Goal: Information Seeking & Learning: Learn about a topic

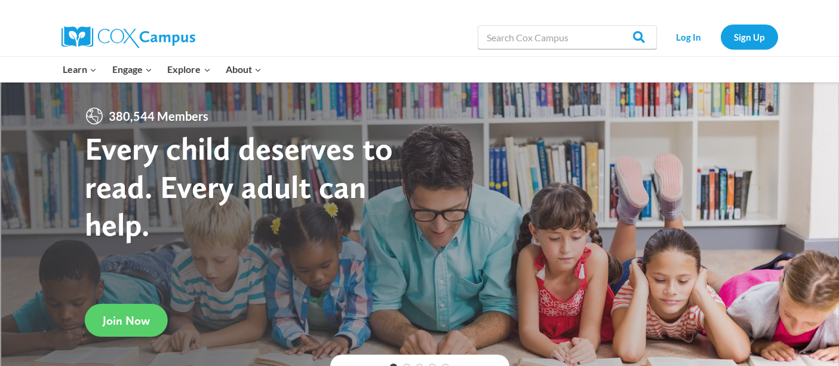
click at [684, 28] on link "Log In" at bounding box center [689, 36] width 52 height 24
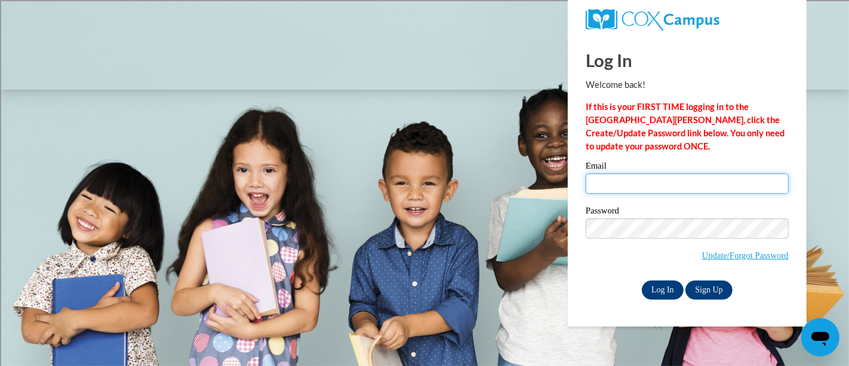
type input "tammy.borowski@rusd.org"
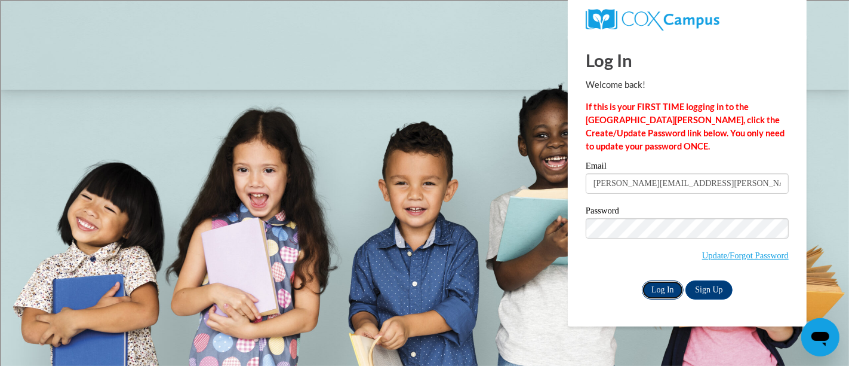
click at [664, 284] on input "Log In" at bounding box center [663, 289] width 42 height 19
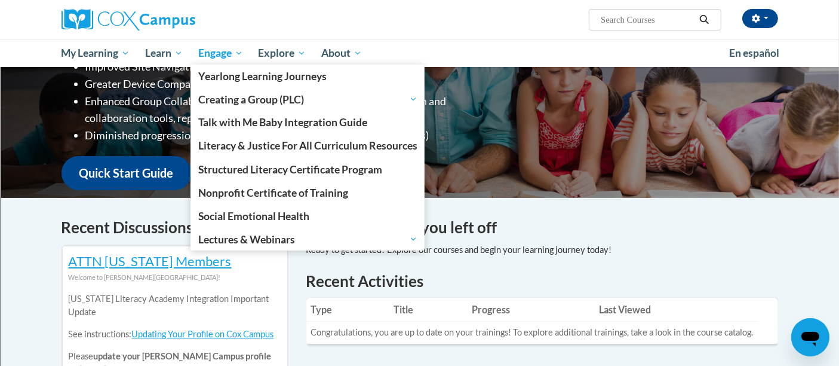
scroll to position [216, 0]
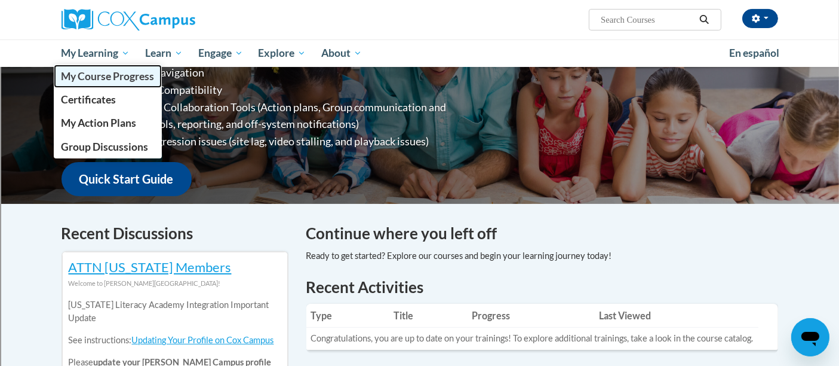
click at [99, 73] on span "My Course Progress" at bounding box center [107, 76] width 93 height 13
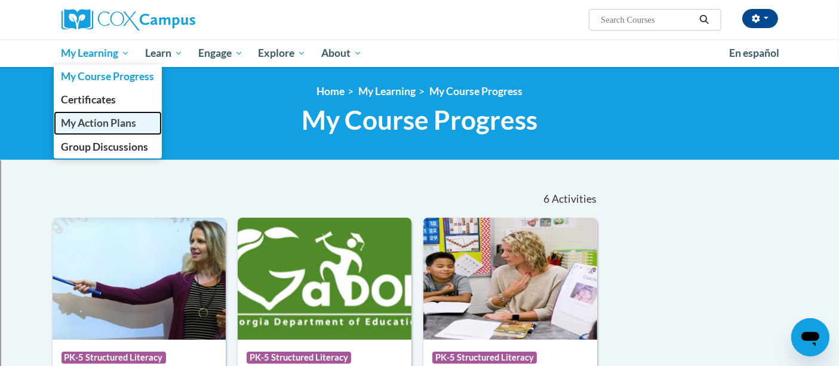
click at [119, 125] on span "My Action Plans" at bounding box center [98, 122] width 75 height 13
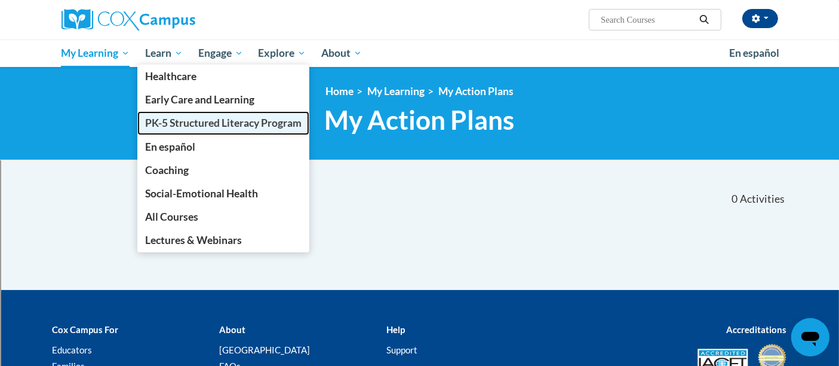
click at [197, 133] on link "PK-5 Structured Literacy Program" at bounding box center [223, 122] width 172 height 23
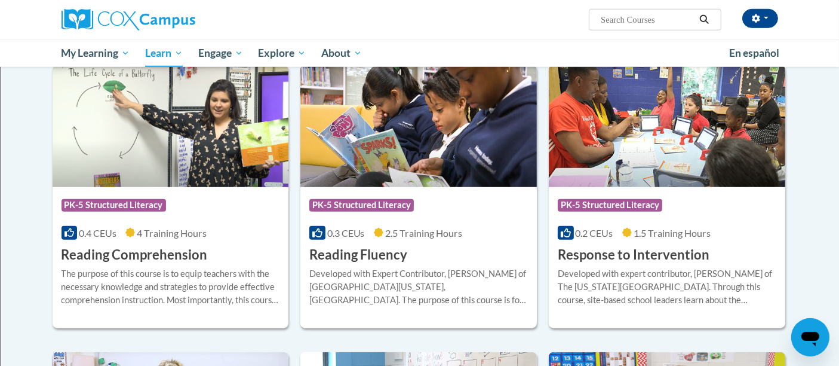
scroll to position [999, 0]
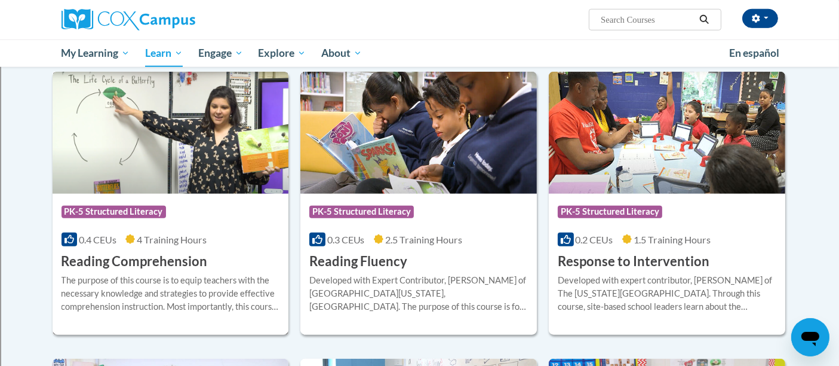
click at [128, 257] on h3 "Reading Comprehension" at bounding box center [135, 261] width 146 height 19
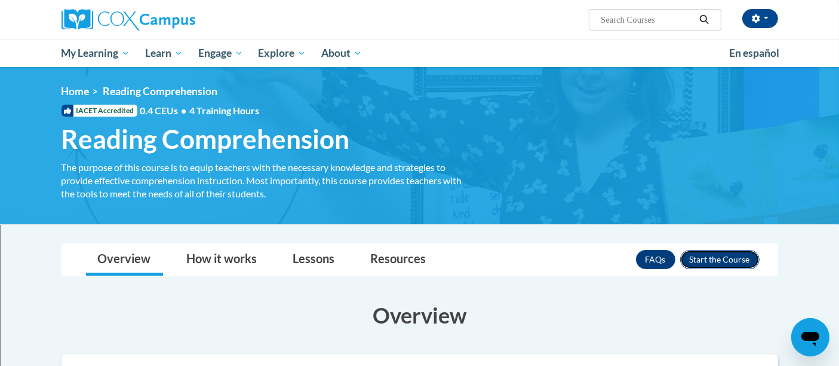
click at [719, 255] on button "Enroll" at bounding box center [719, 259] width 79 height 19
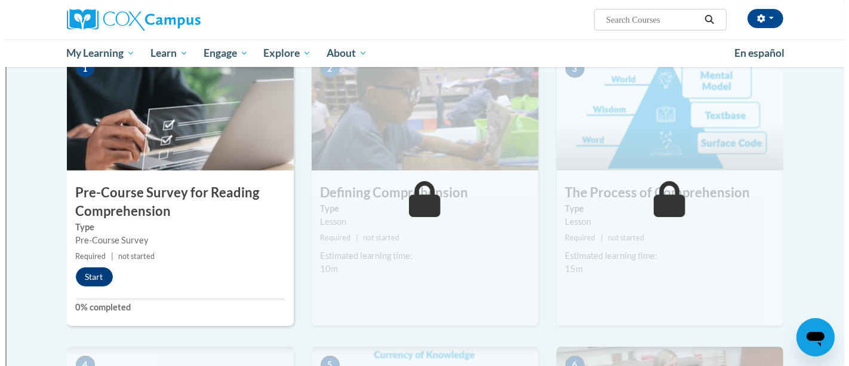
scroll to position [266, 0]
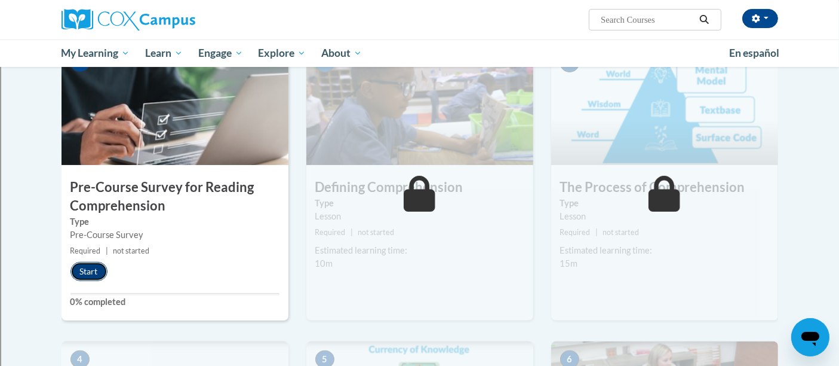
click at [82, 265] on button "Start" at bounding box center [88, 271] width 37 height 19
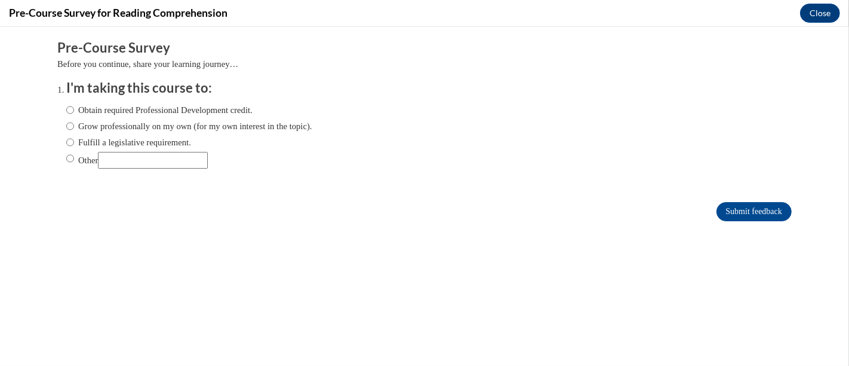
scroll to position [0, 0]
click at [66, 108] on input "Obtain required Professional Development credit." at bounding box center [70, 109] width 8 height 13
radio input "true"
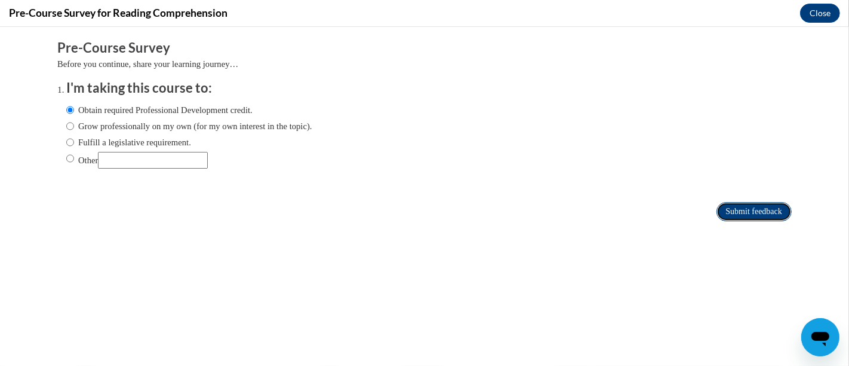
click at [725, 205] on input "Submit feedback" at bounding box center [754, 211] width 75 height 19
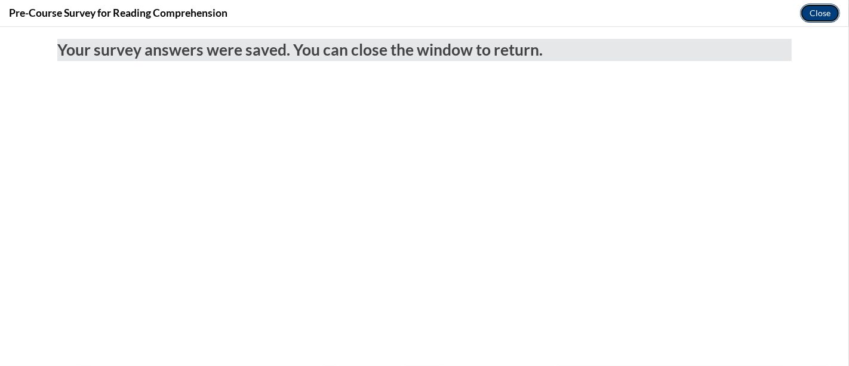
click at [811, 19] on button "Close" at bounding box center [820, 13] width 40 height 19
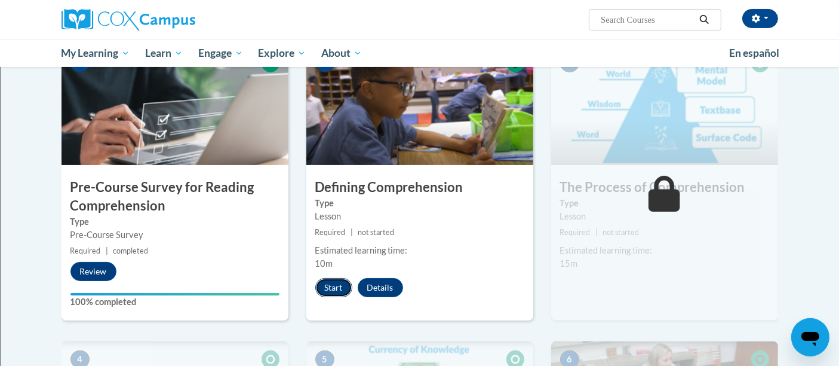
click at [331, 285] on button "Start" at bounding box center [333, 287] width 37 height 19
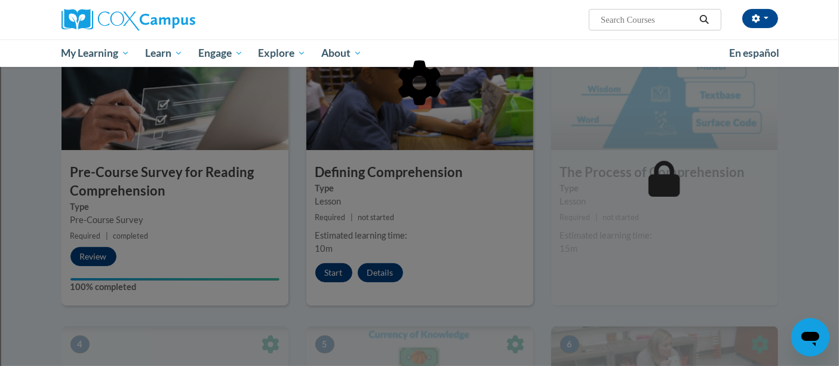
scroll to position [315, 0]
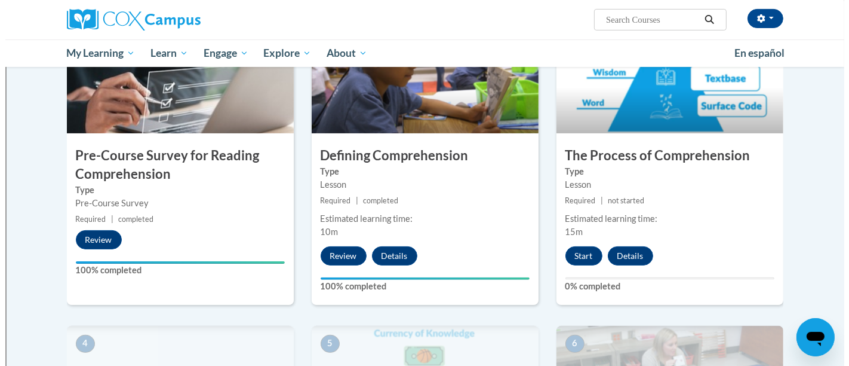
scroll to position [302, 0]
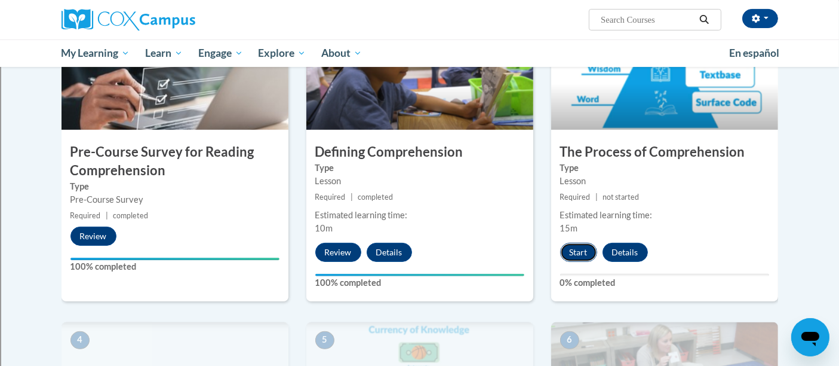
click at [575, 253] on button "Start" at bounding box center [578, 251] width 37 height 19
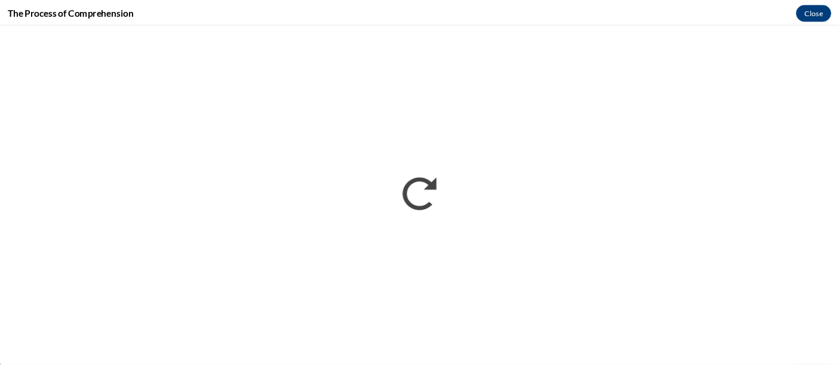
scroll to position [302, 0]
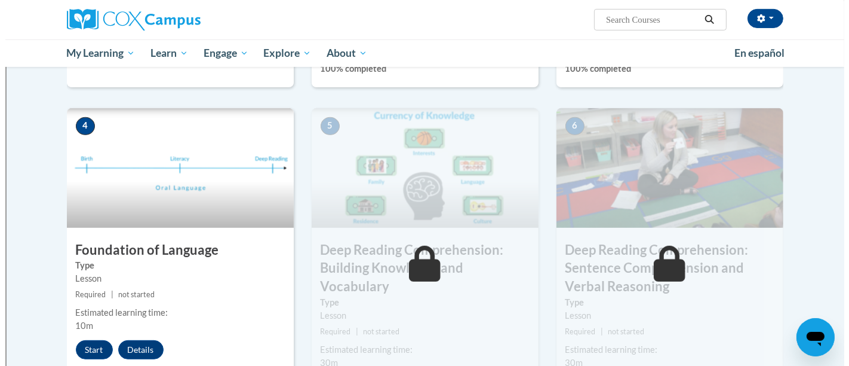
scroll to position [522, 0]
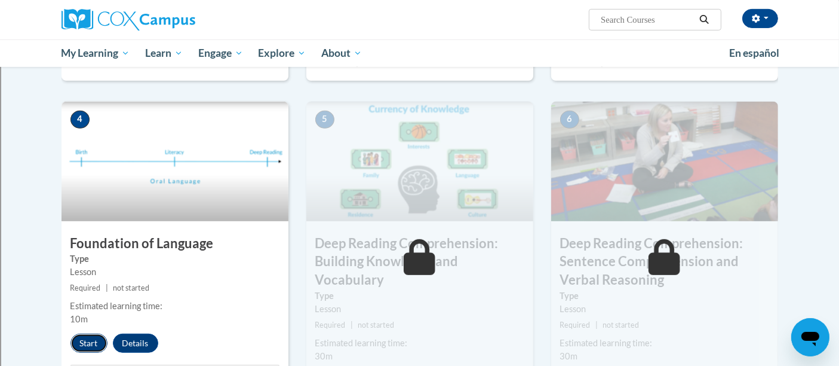
click at [87, 343] on button "Start" at bounding box center [88, 342] width 37 height 19
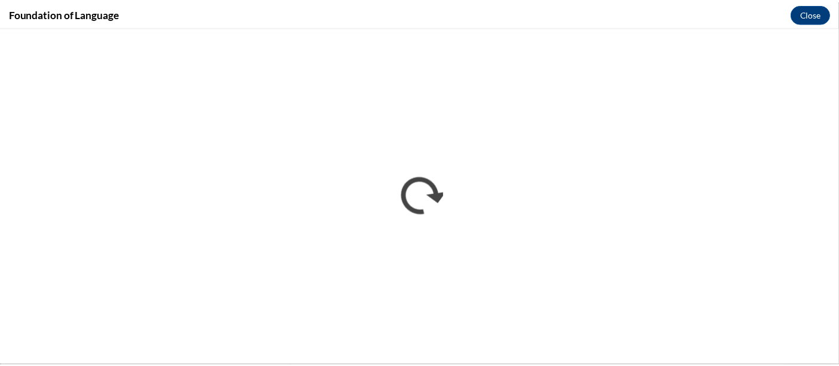
scroll to position [0, 0]
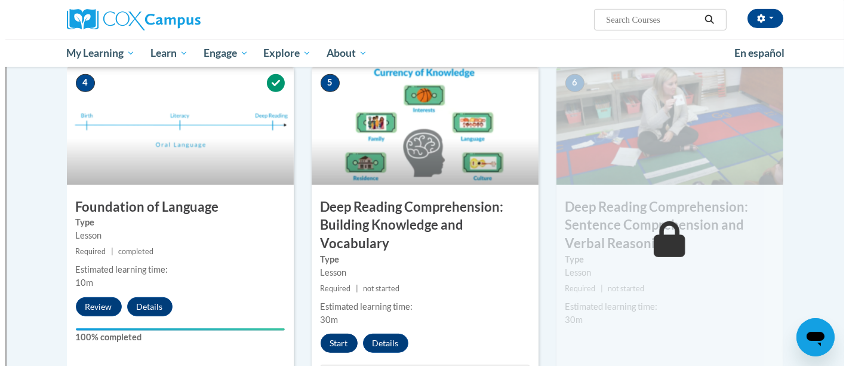
scroll to position [558, 0]
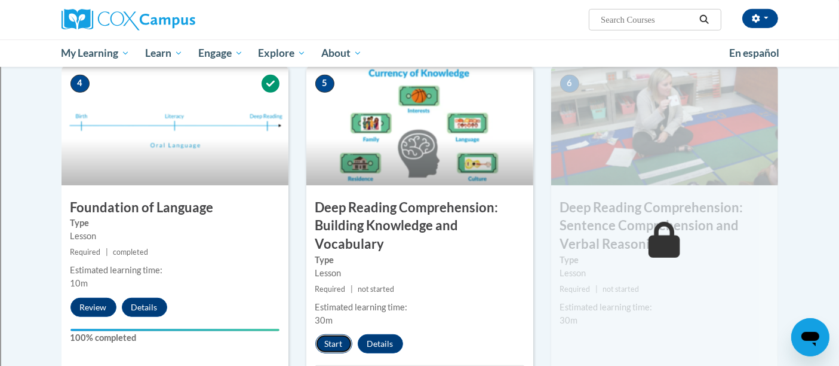
click at [331, 339] on button "Start" at bounding box center [333, 343] width 37 height 19
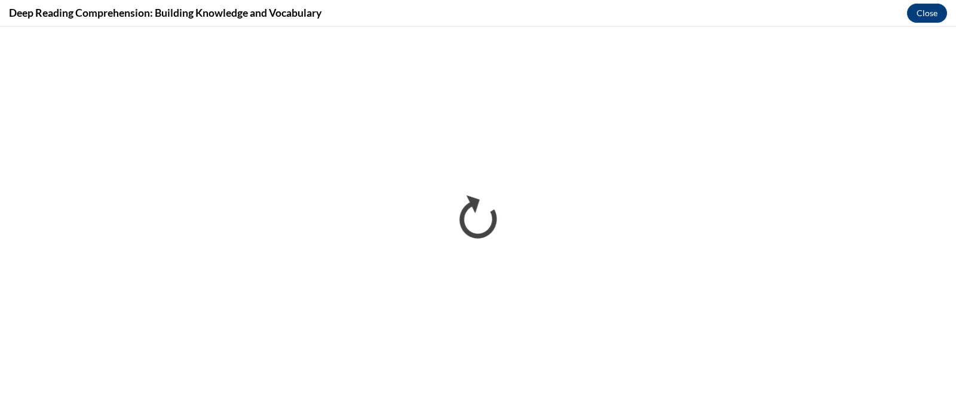
drag, startPoint x: 819, startPoint y: 1, endPoint x: 561, endPoint y: 16, distance: 258.5
click at [561, 16] on div "Deep Reading Comprehension: Building Knowledge and Vocabulary Close" at bounding box center [478, 13] width 956 height 27
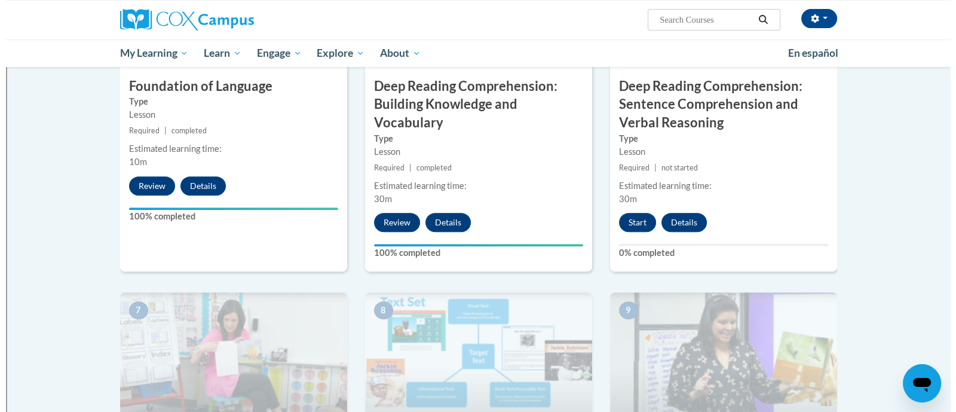
scroll to position [682, 0]
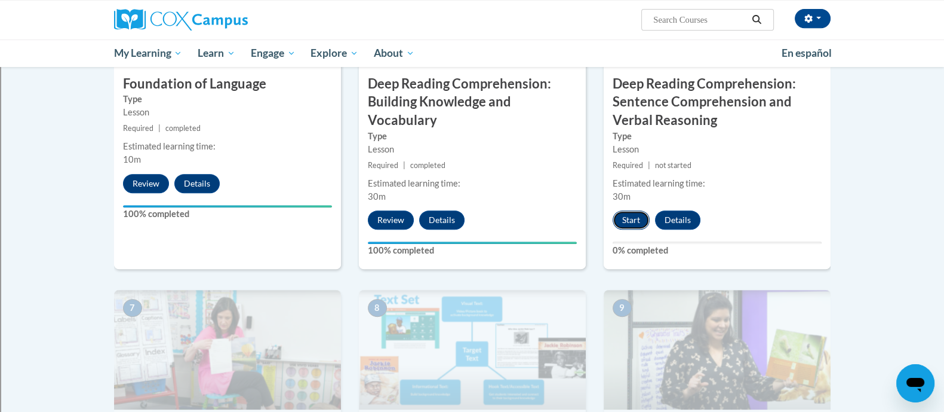
click at [630, 222] on button "Start" at bounding box center [631, 219] width 37 height 19
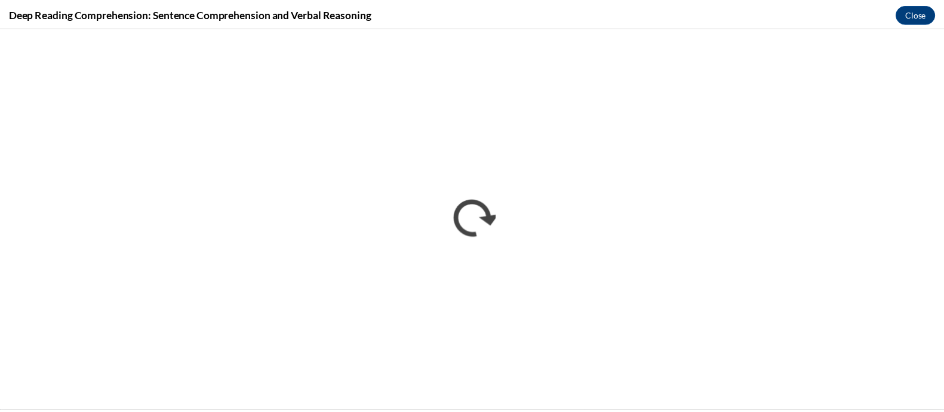
scroll to position [0, 0]
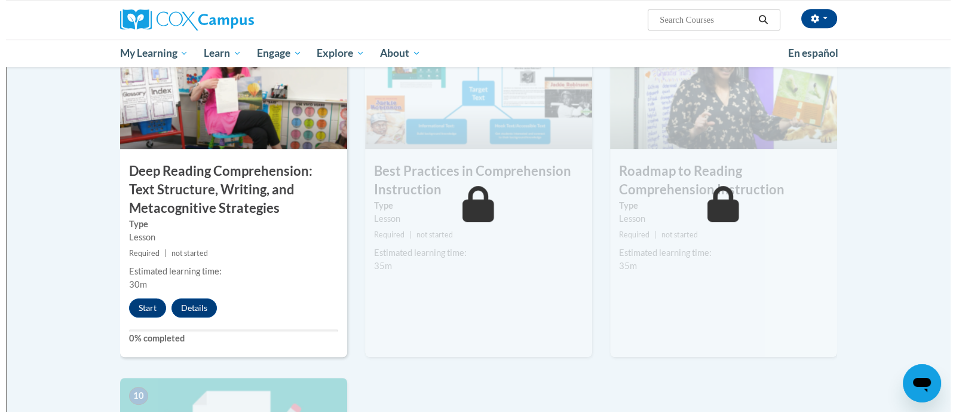
scroll to position [943, 0]
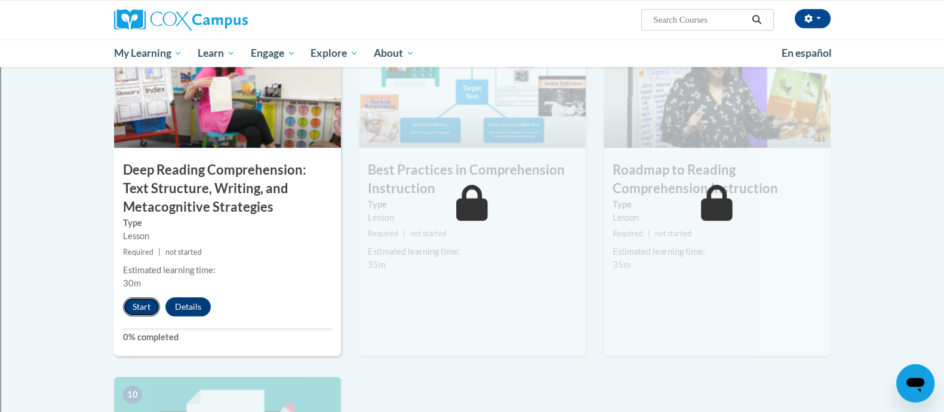
click at [133, 309] on button "Start" at bounding box center [141, 306] width 37 height 19
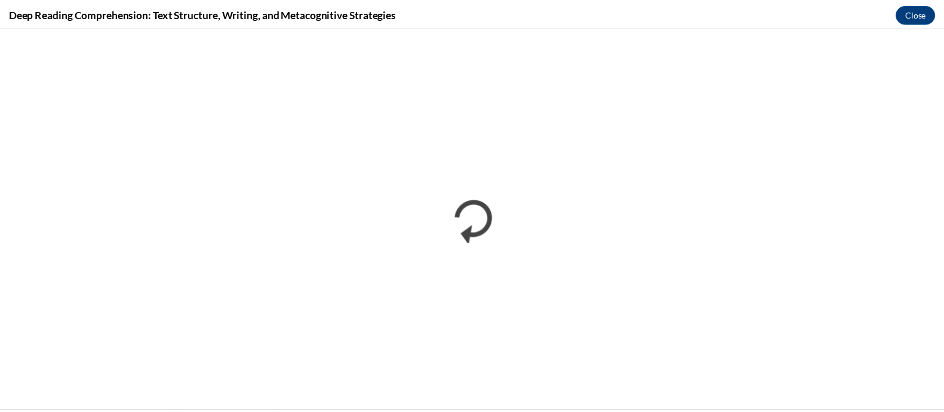
scroll to position [0, 0]
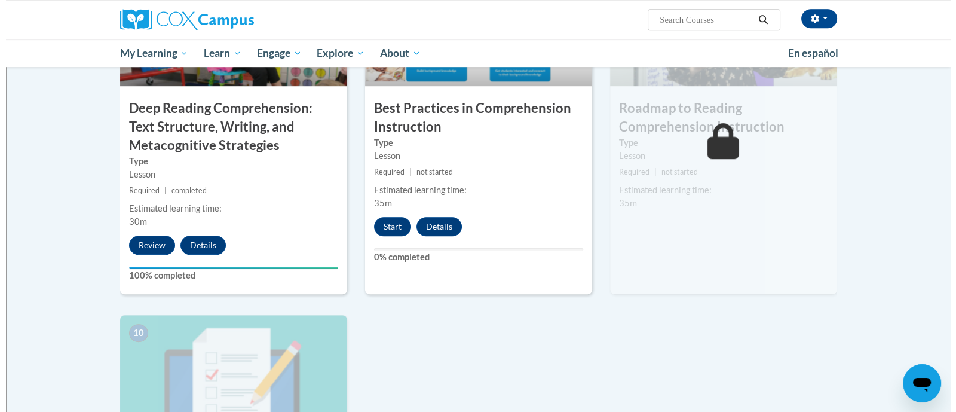
scroll to position [1003, 0]
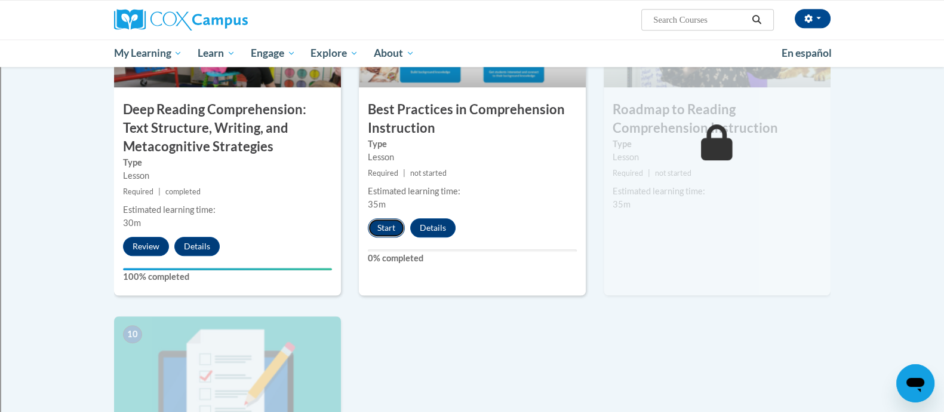
click at [380, 227] on button "Start" at bounding box center [386, 227] width 37 height 19
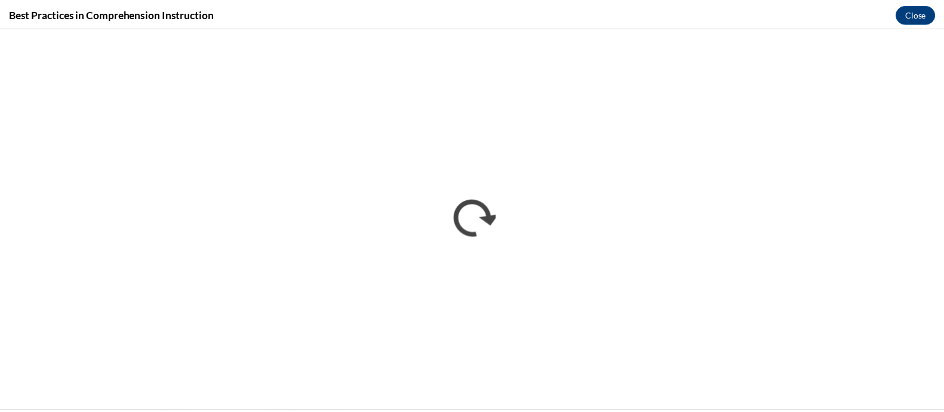
scroll to position [0, 0]
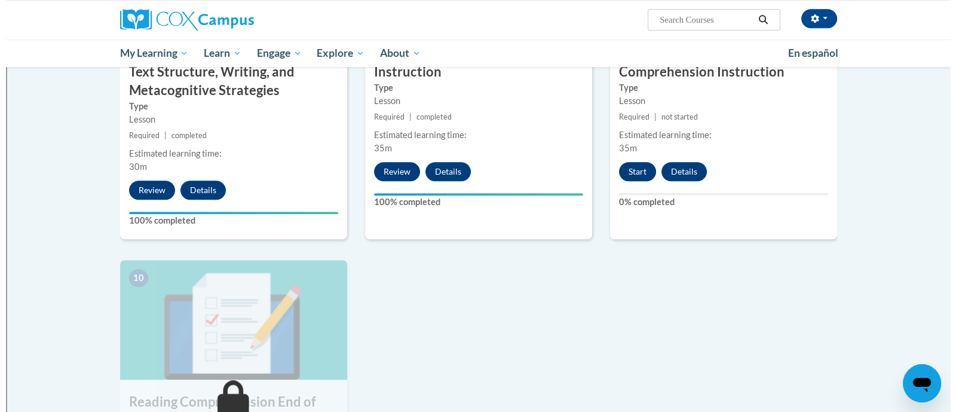
scroll to position [1060, 0]
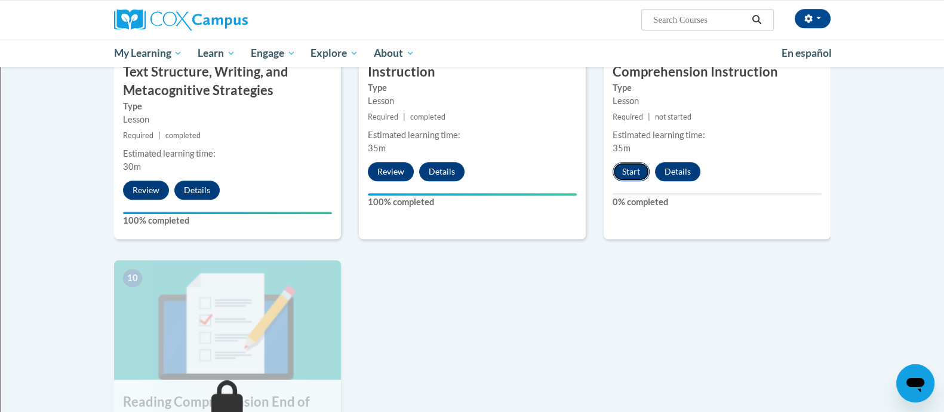
click at [624, 171] on button "Start" at bounding box center [631, 171] width 37 height 19
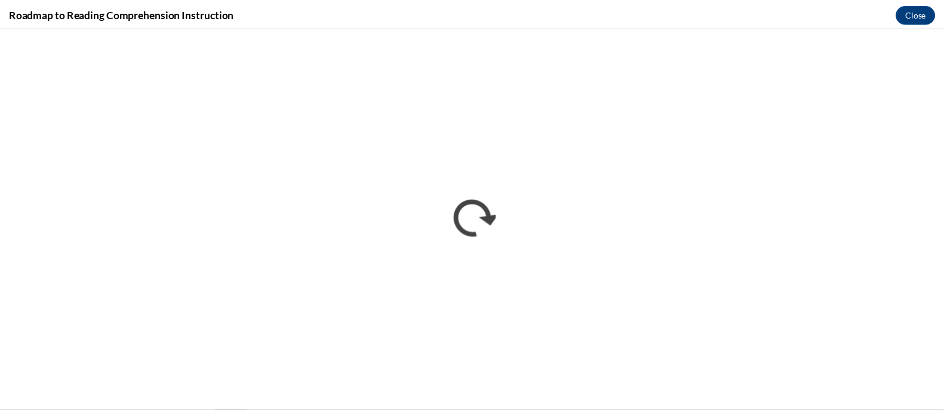
scroll to position [0, 0]
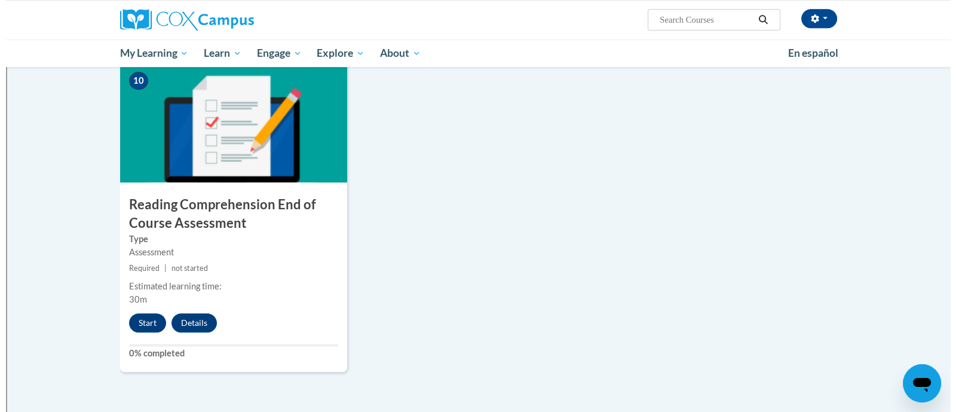
scroll to position [1255, 0]
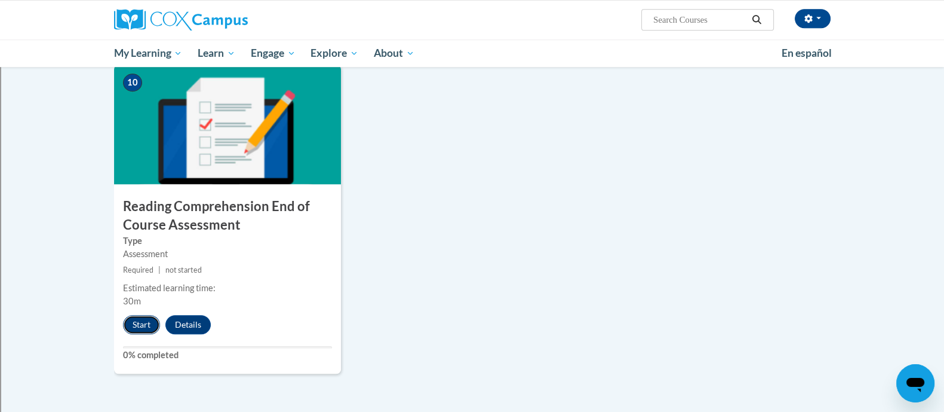
click at [140, 318] on button "Start" at bounding box center [141, 324] width 37 height 19
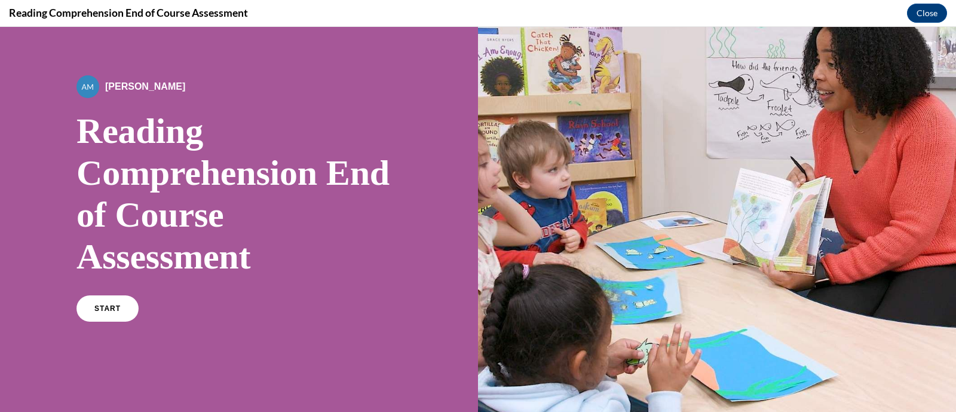
scroll to position [93, 0]
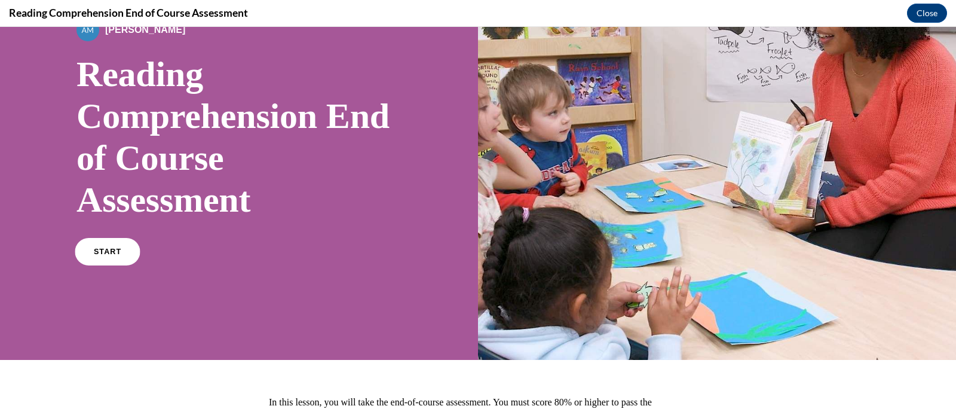
click at [120, 258] on link "START" at bounding box center [107, 251] width 65 height 27
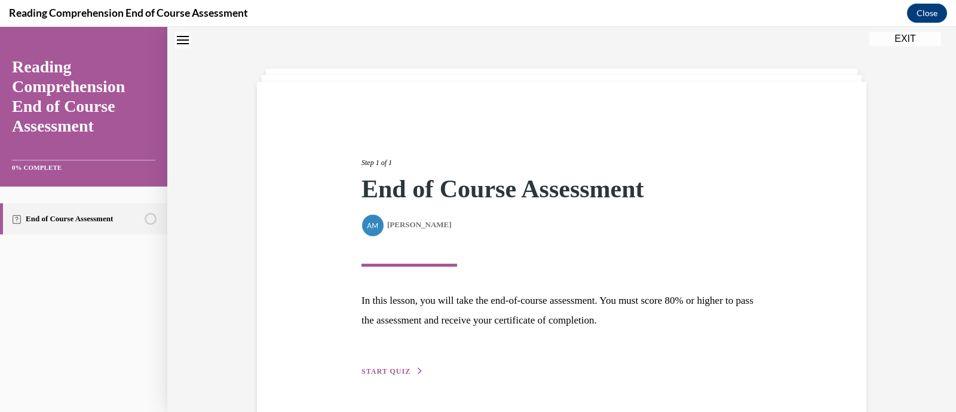
scroll to position [73, 0]
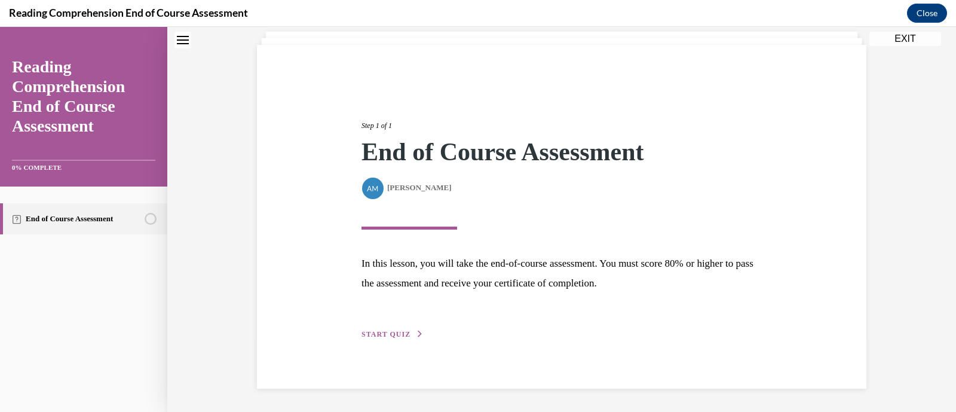
click at [367, 335] on span "START QUIZ" at bounding box center [385, 334] width 49 height 8
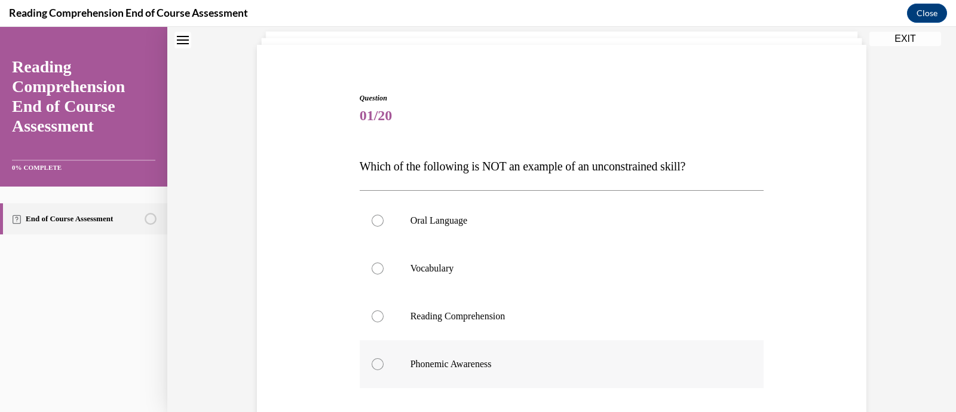
click at [382, 362] on label "Phonemic Awareness" at bounding box center [562, 364] width 404 height 48
click at [382, 362] on input "Phonemic Awareness" at bounding box center [378, 364] width 12 height 12
radio input "true"
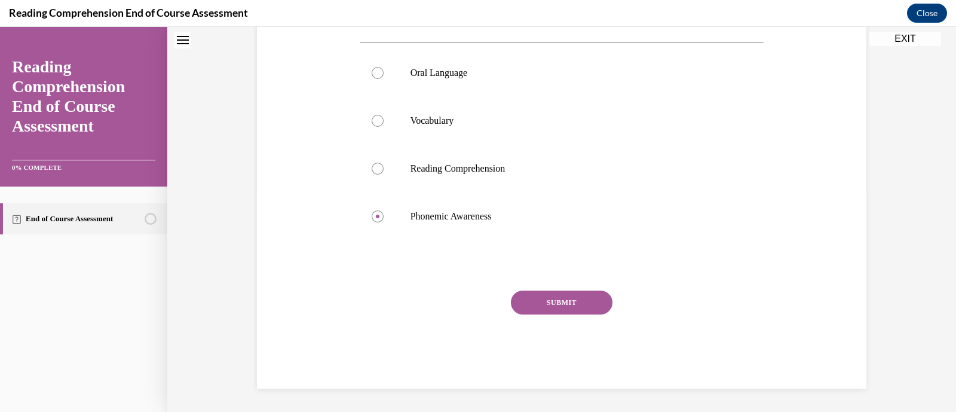
click at [554, 300] on button "SUBMIT" at bounding box center [562, 302] width 102 height 24
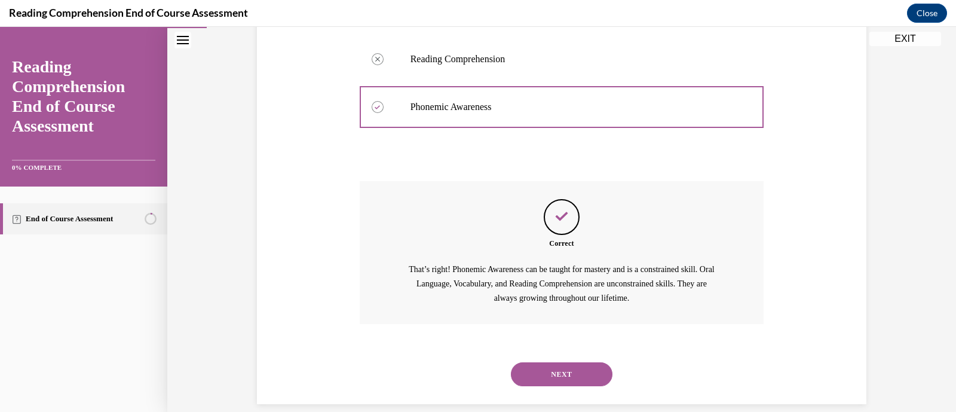
scroll to position [346, 0]
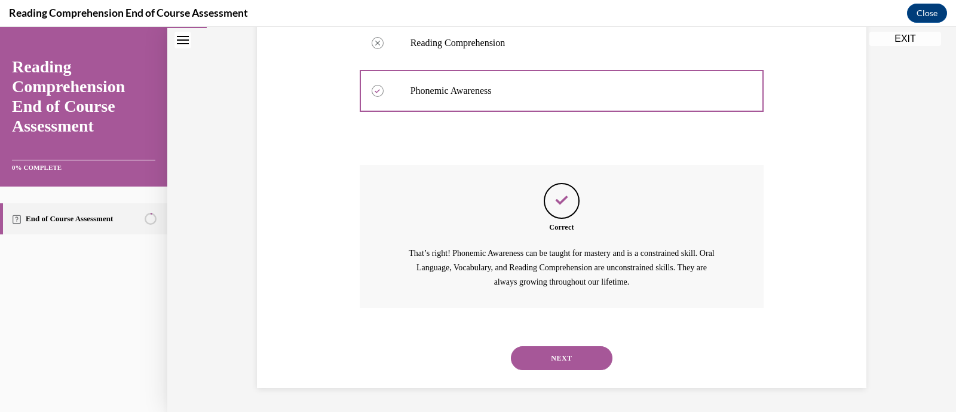
click at [558, 358] on button "NEXT" at bounding box center [562, 358] width 102 height 24
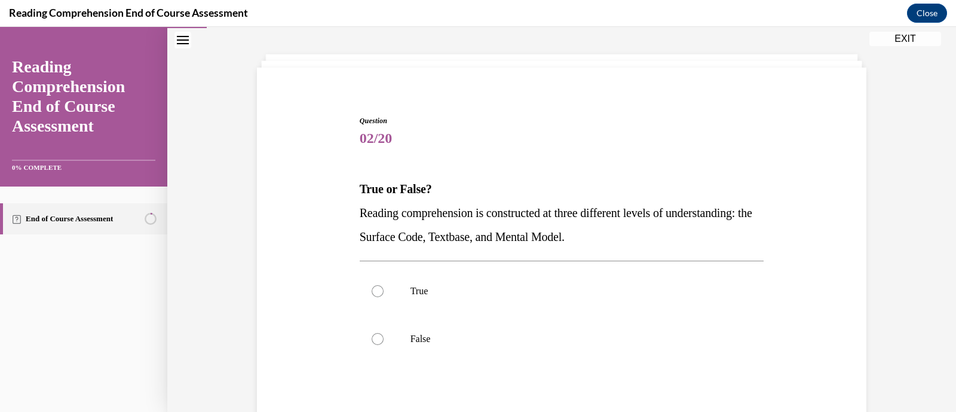
scroll to position [54, 0]
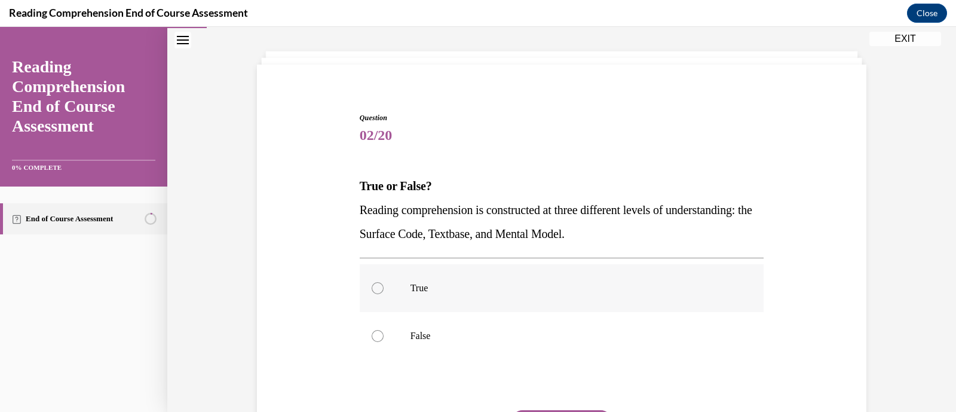
click at [425, 281] on label "True" at bounding box center [562, 288] width 404 height 48
click at [383, 282] on input "True" at bounding box center [378, 288] width 12 height 12
radio input "true"
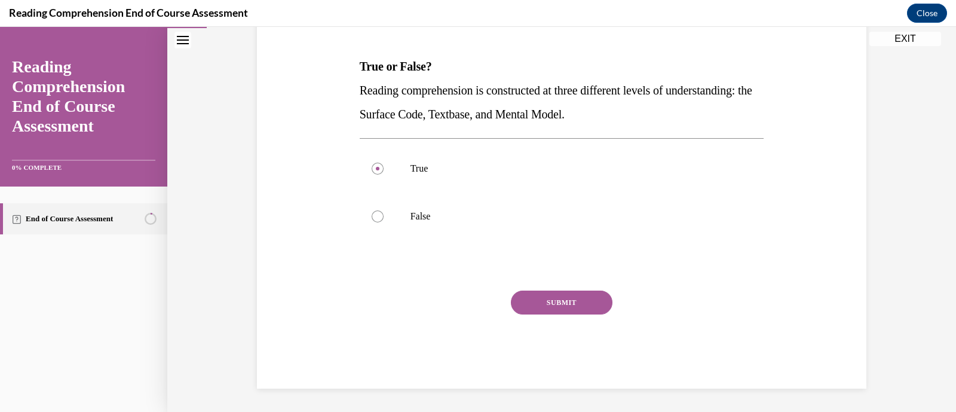
click at [557, 304] on button "SUBMIT" at bounding box center [562, 302] width 102 height 24
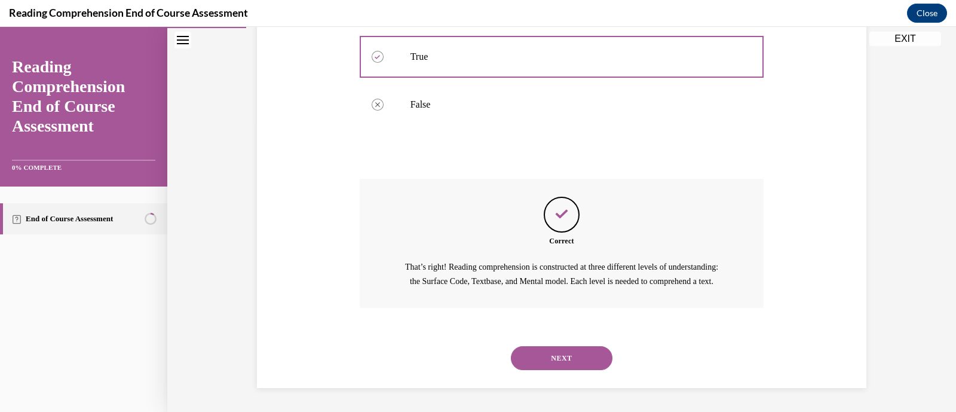
scroll to position [298, 0]
click at [553, 357] on button "NEXT" at bounding box center [562, 358] width 102 height 24
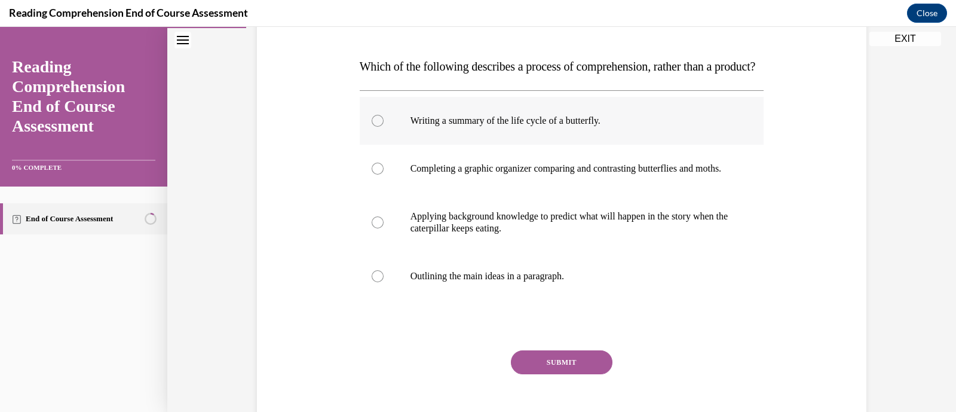
scroll to position [177, 0]
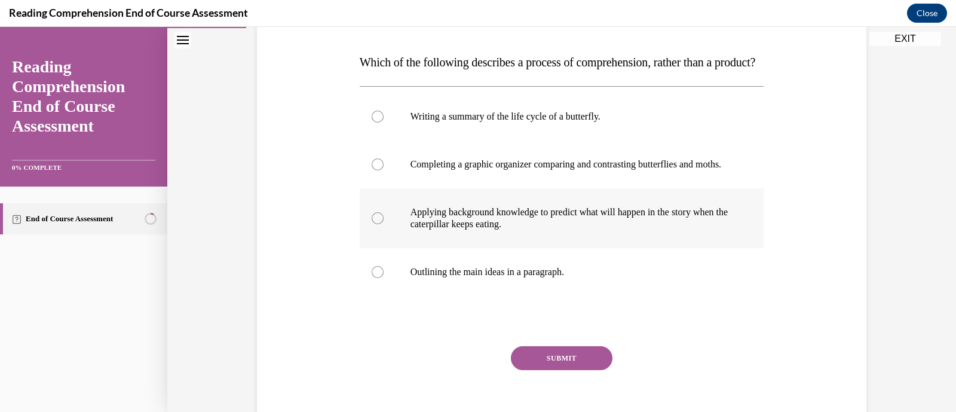
click at [393, 241] on label "Applying background knowledge to predict what will happen in the story when the…" at bounding box center [562, 218] width 404 height 60
click at [383, 224] on input "Applying background knowledge to predict what will happen in the story when the…" at bounding box center [378, 218] width 12 height 12
radio input "true"
click at [530, 370] on button "SUBMIT" at bounding box center [562, 358] width 102 height 24
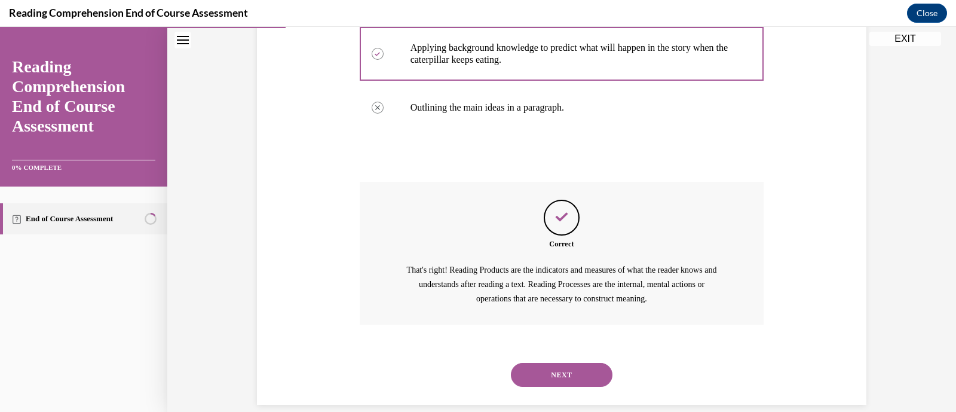
scroll to position [394, 0]
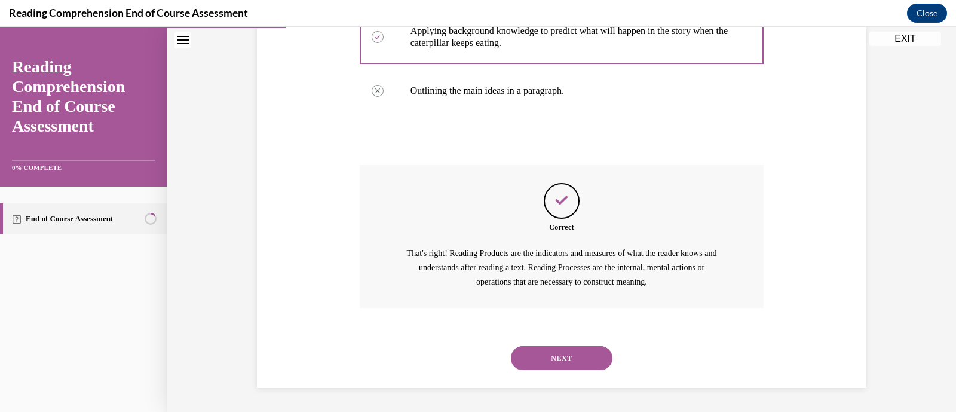
click at [555, 360] on button "NEXT" at bounding box center [562, 358] width 102 height 24
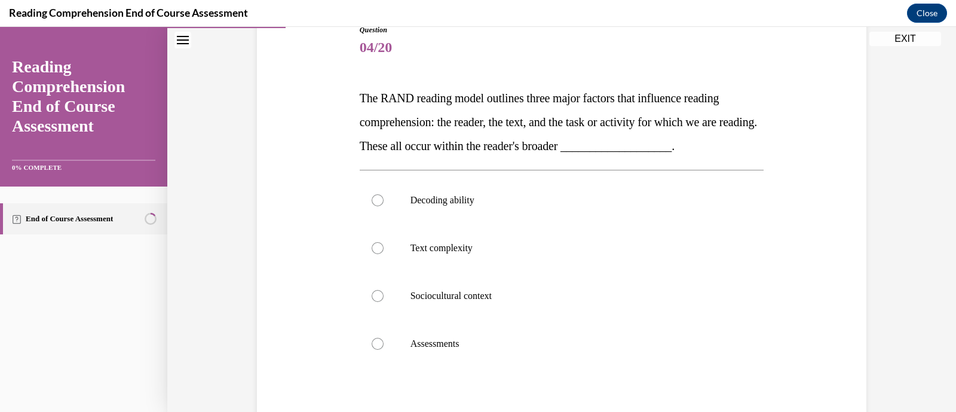
scroll to position [146, 0]
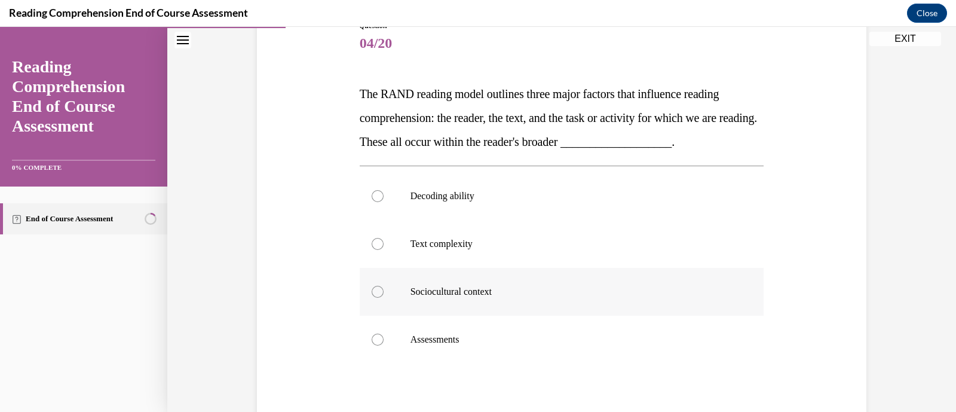
click at [443, 286] on p "Sociocultural context" at bounding box center [572, 292] width 324 height 12
click at [383, 286] on input "Sociocultural context" at bounding box center [378, 292] width 12 height 12
radio input "true"
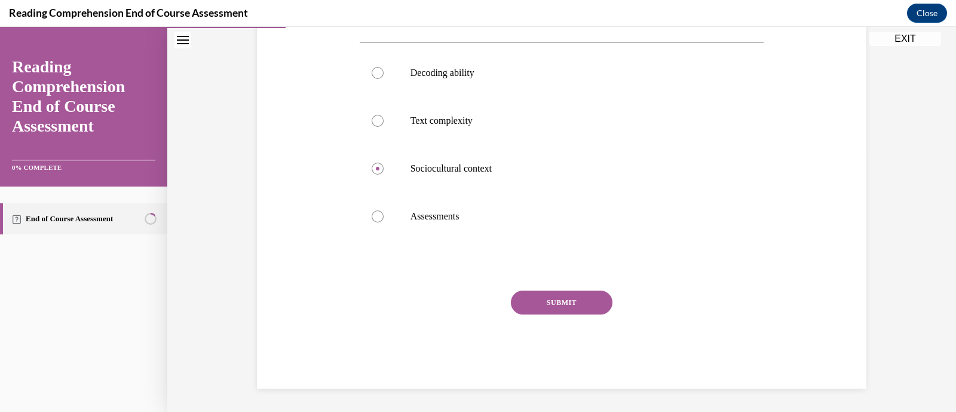
click at [561, 307] on button "SUBMIT" at bounding box center [562, 302] width 102 height 24
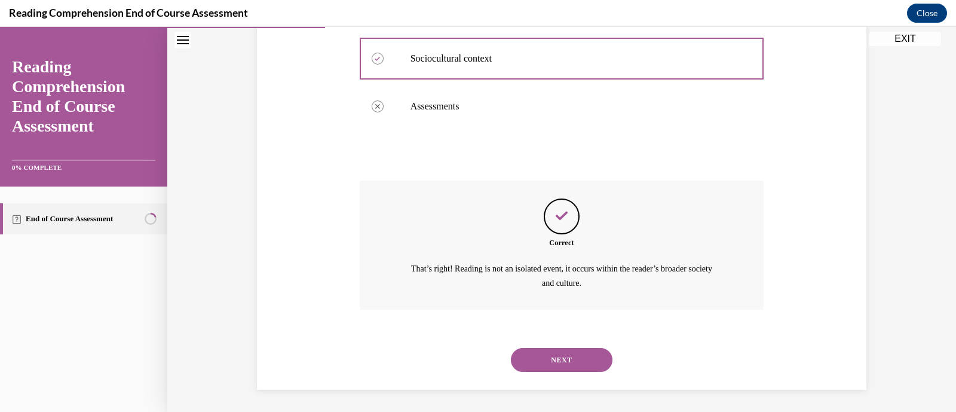
scroll to position [379, 0]
click at [543, 352] on button "NEXT" at bounding box center [562, 359] width 102 height 24
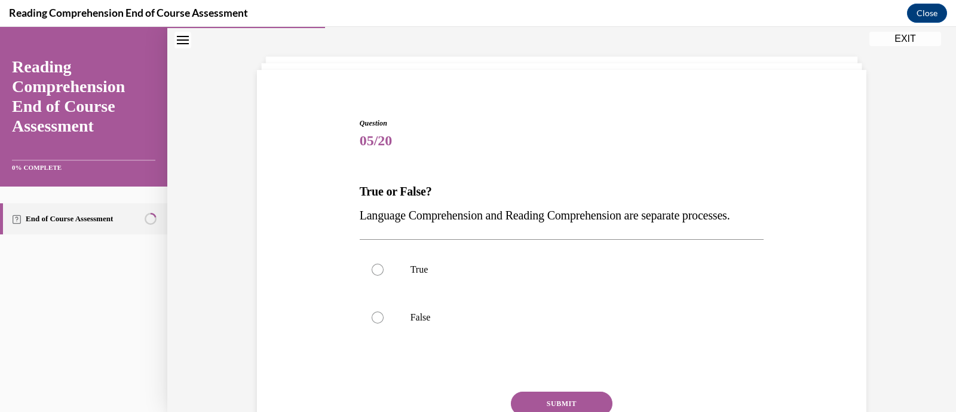
scroll to position [49, 0]
click at [375, 323] on div at bounding box center [378, 317] width 12 height 12
click at [375, 323] on input "False" at bounding box center [378, 317] width 12 height 12
radio input "true"
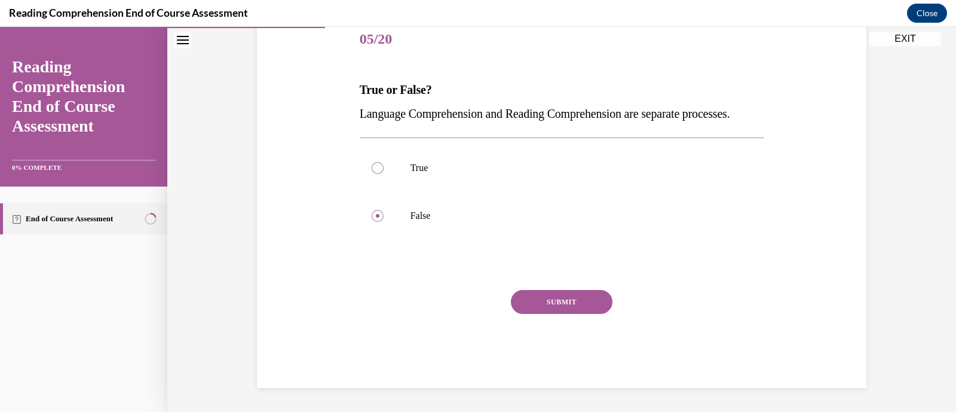
click at [571, 294] on button "SUBMIT" at bounding box center [562, 302] width 102 height 24
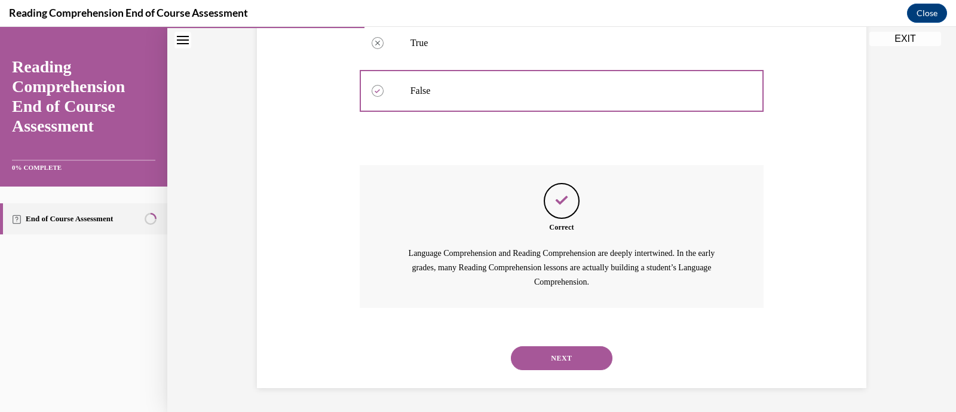
scroll to position [298, 0]
click at [547, 354] on button "NEXT" at bounding box center [562, 358] width 102 height 24
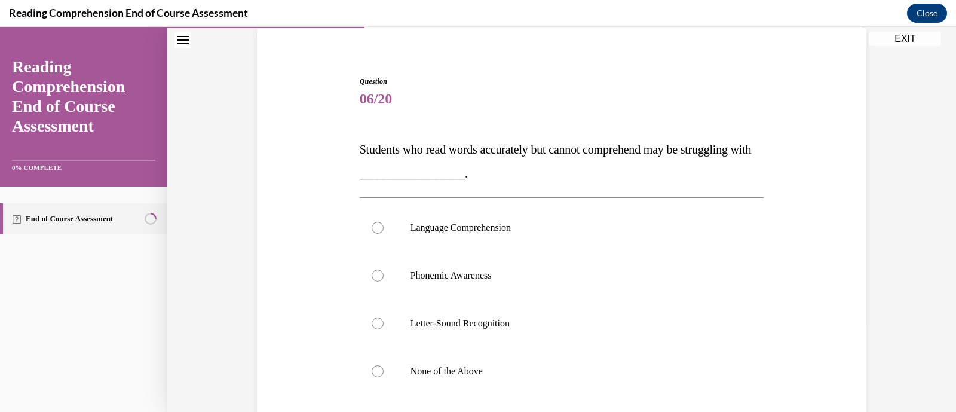
scroll to position [91, 0]
click at [443, 229] on p "Language Comprehension" at bounding box center [572, 227] width 324 height 12
click at [383, 229] on input "Language Comprehension" at bounding box center [378, 227] width 12 height 12
radio input "true"
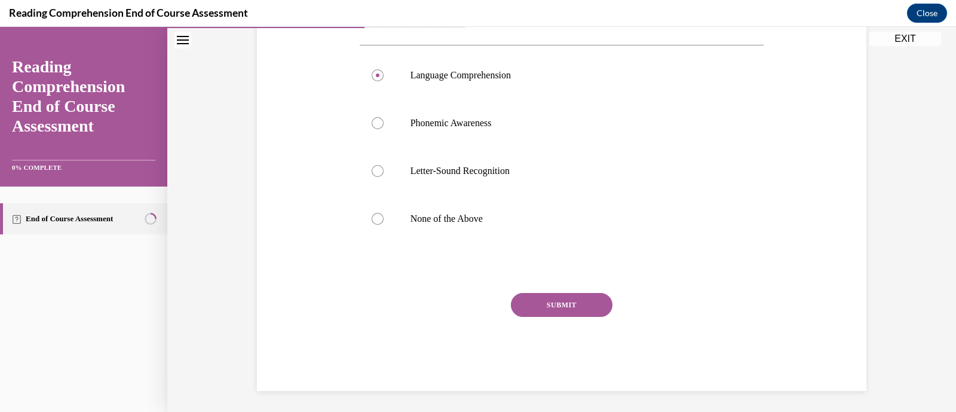
scroll to position [245, 0]
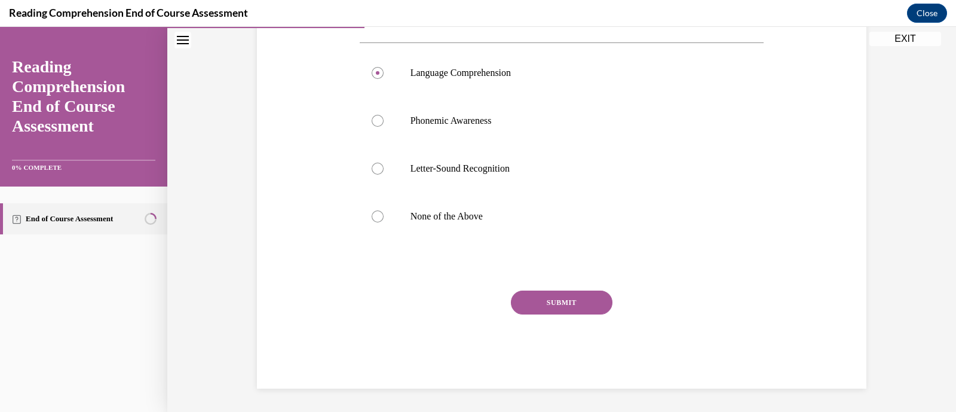
click at [541, 300] on button "SUBMIT" at bounding box center [562, 302] width 102 height 24
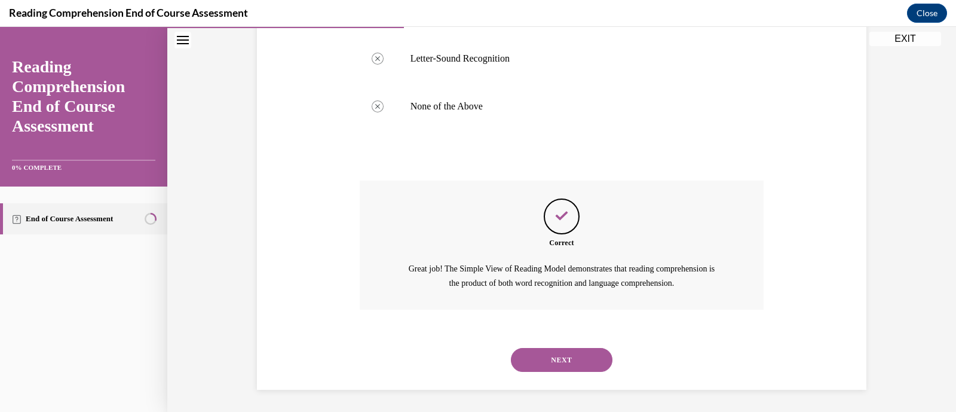
scroll to position [355, 0]
click at [564, 352] on button "NEXT" at bounding box center [562, 359] width 102 height 24
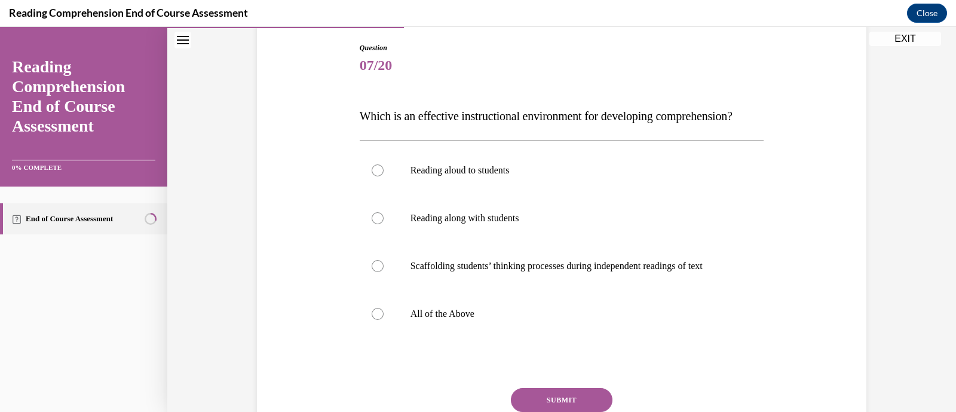
scroll to position [125, 0]
click at [385, 334] on label "All of the Above" at bounding box center [562, 312] width 404 height 48
click at [383, 318] on input "All of the Above" at bounding box center [378, 312] width 12 height 12
radio input "true"
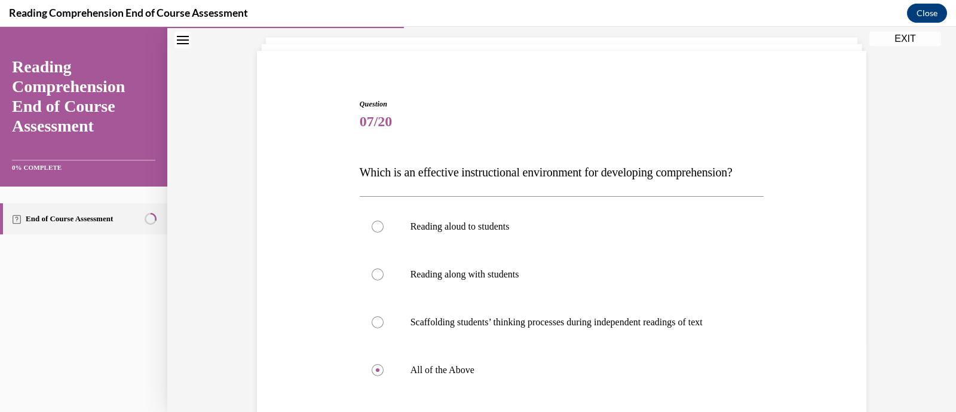
scroll to position [245, 0]
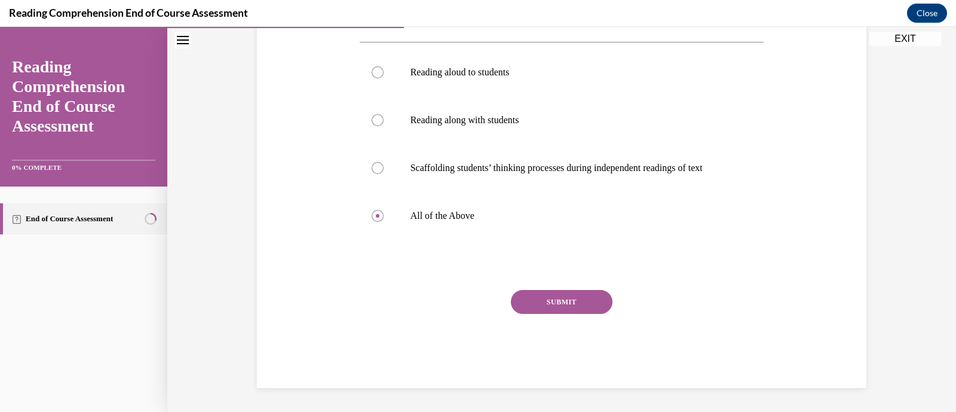
click at [570, 294] on button "SUBMIT" at bounding box center [562, 302] width 102 height 24
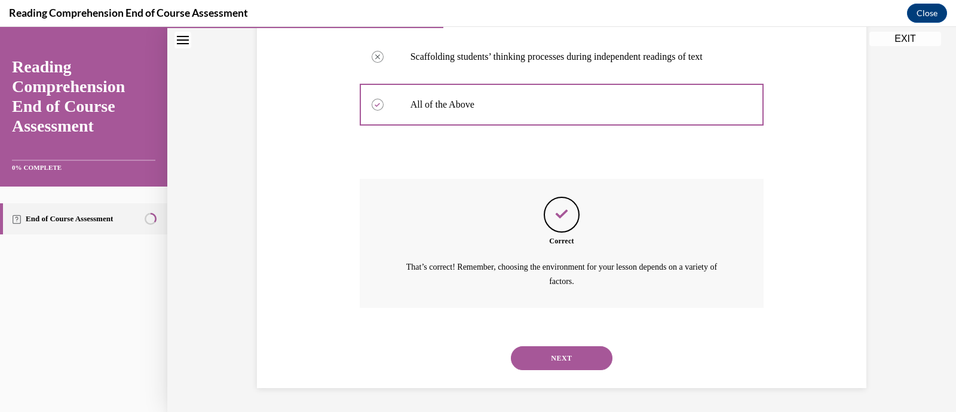
scroll to position [355, 0]
click at [562, 366] on button "NEXT" at bounding box center [562, 358] width 102 height 24
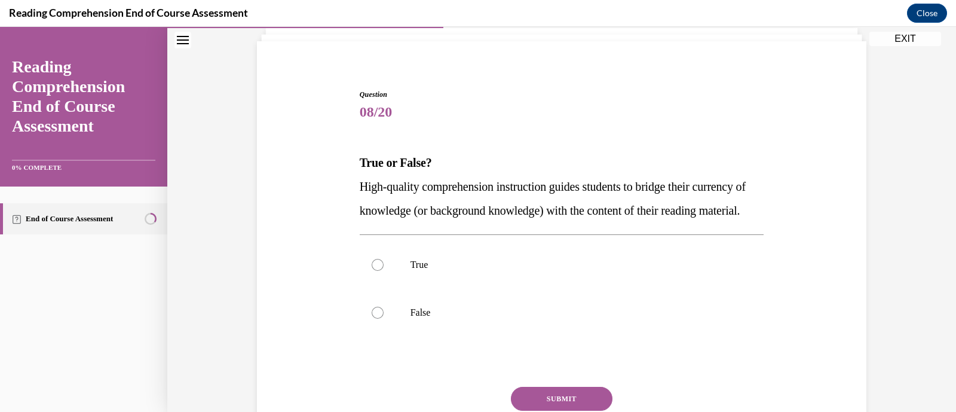
scroll to position [78, 0]
click at [393, 282] on label "True" at bounding box center [562, 264] width 404 height 48
click at [383, 270] on input "True" at bounding box center [378, 264] width 12 height 12
radio input "true"
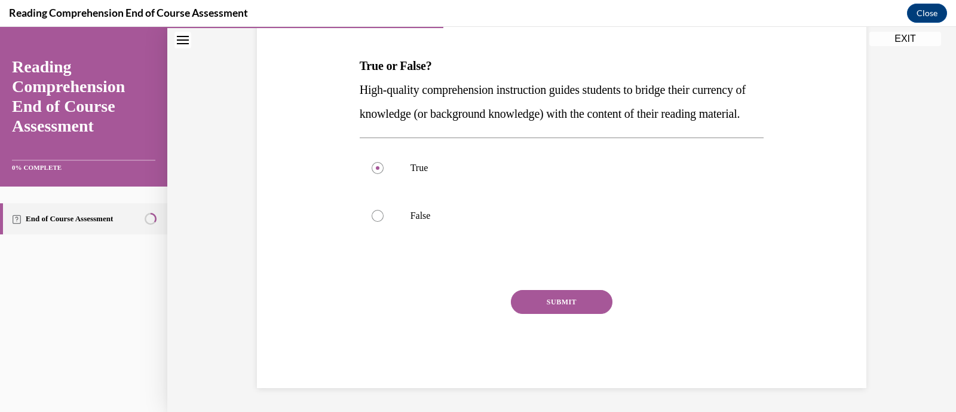
click at [573, 311] on button "SUBMIT" at bounding box center [562, 302] width 102 height 24
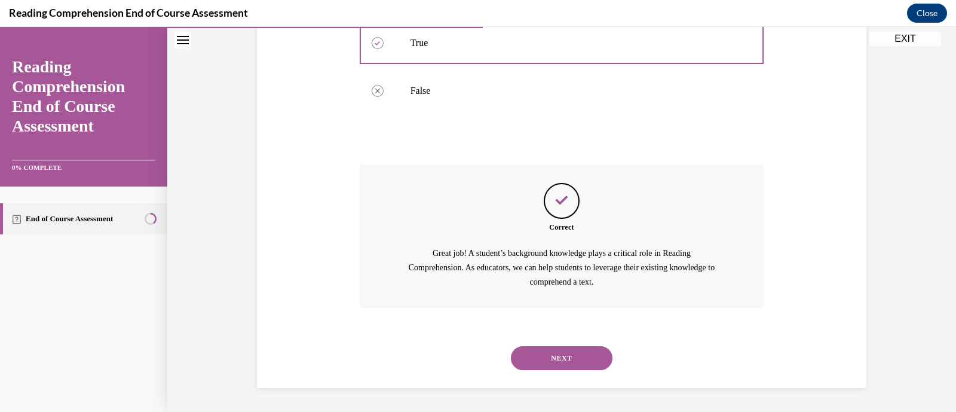
scroll to position [323, 0]
click at [573, 360] on button "NEXT" at bounding box center [562, 358] width 102 height 24
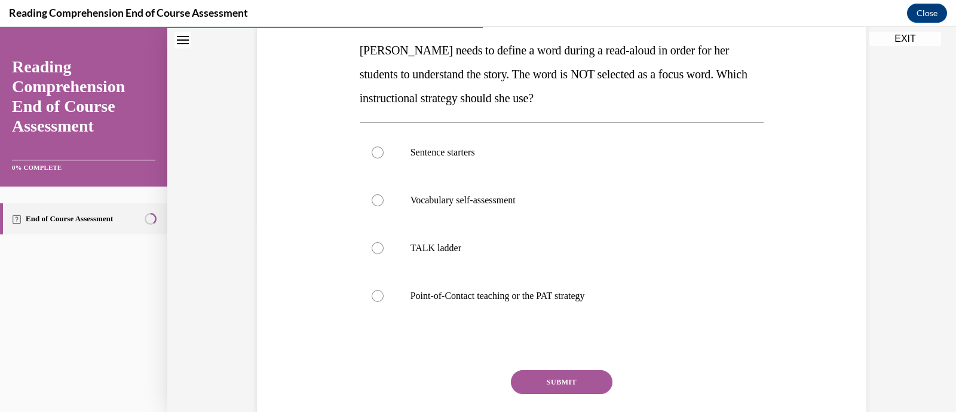
scroll to position [191, 0]
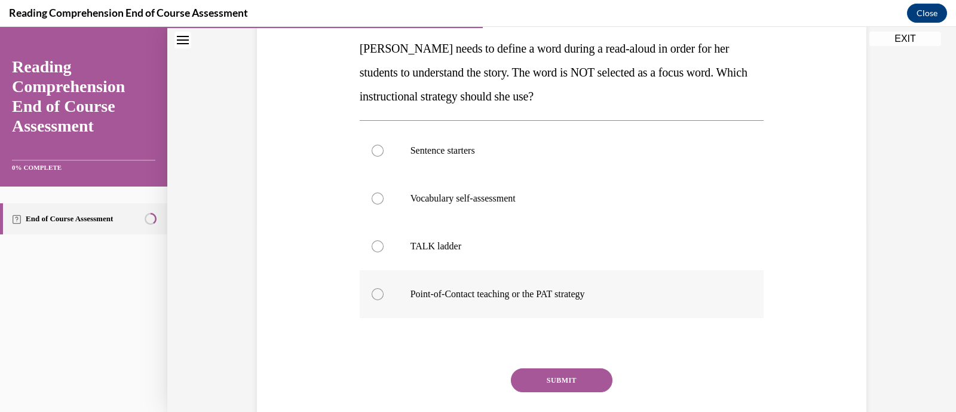
click at [428, 293] on p "Point-of-Contact teaching or the PAT strategy" at bounding box center [572, 294] width 324 height 12
click at [383, 293] on input "Point-of-Contact teaching or the PAT strategy" at bounding box center [378, 294] width 12 height 12
radio input "true"
click at [555, 375] on button "SUBMIT" at bounding box center [562, 380] width 102 height 24
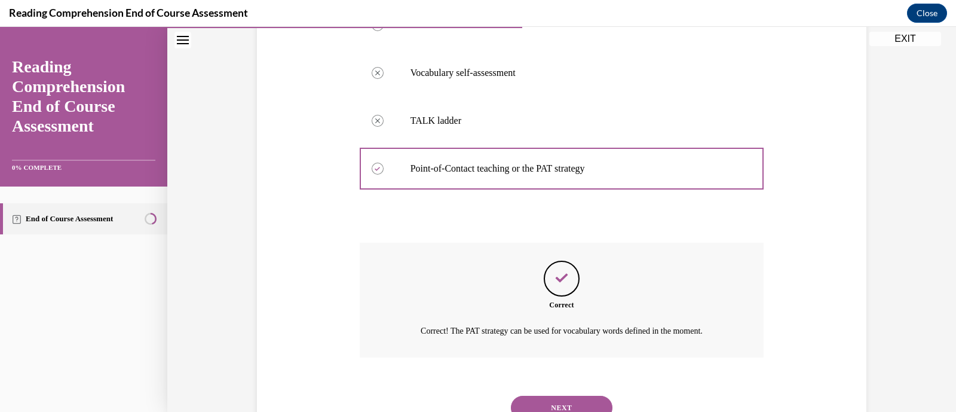
scroll to position [318, 0]
click at [559, 398] on button "NEXT" at bounding box center [562, 406] width 102 height 24
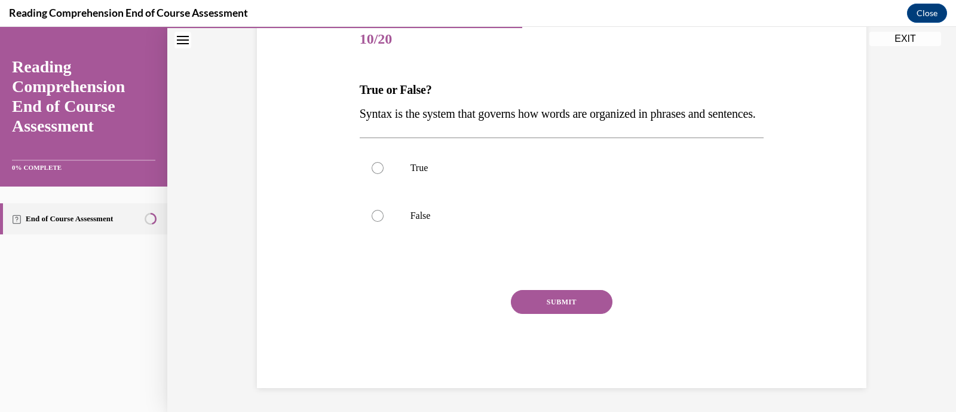
scroll to position [164, 0]
click at [379, 183] on label "True" at bounding box center [562, 168] width 404 height 48
click at [379, 174] on input "True" at bounding box center [378, 168] width 12 height 12
radio input "true"
click at [547, 306] on button "SUBMIT" at bounding box center [562, 302] width 102 height 24
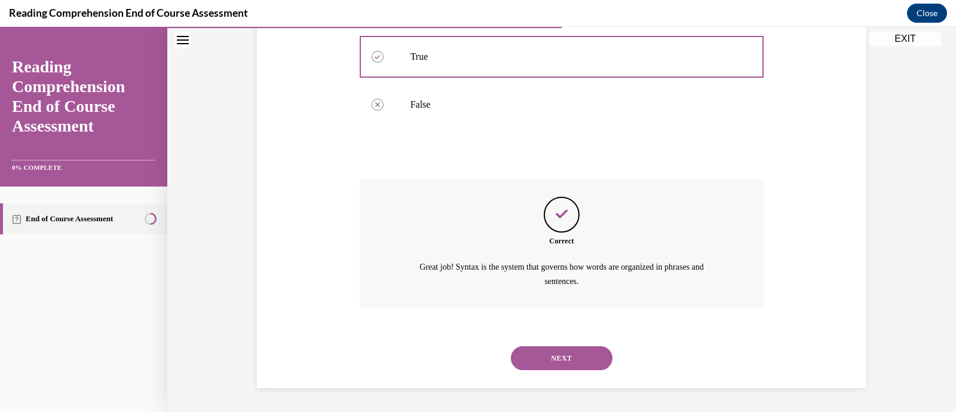
scroll to position [284, 0]
click at [564, 348] on button "NEXT" at bounding box center [562, 358] width 102 height 24
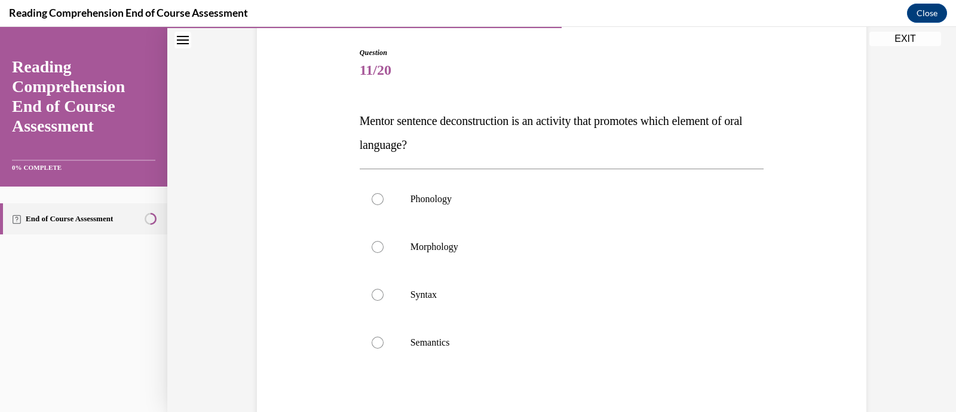
scroll to position [123, 0]
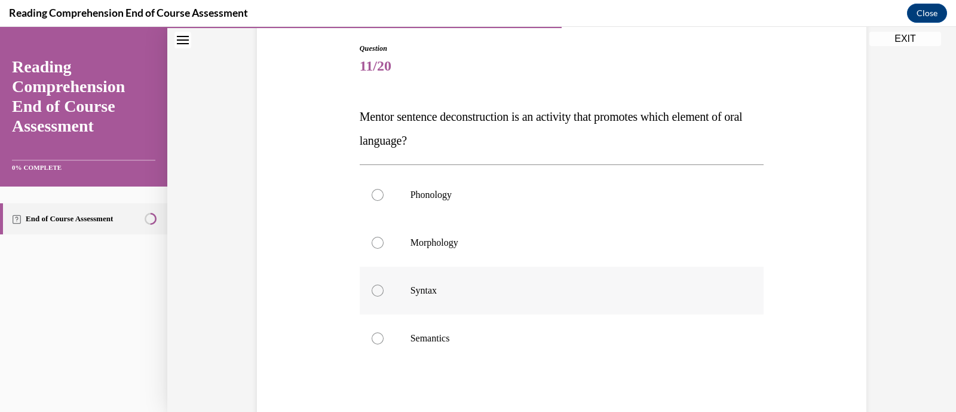
click at [430, 294] on p "Syntax" at bounding box center [572, 290] width 324 height 12
click at [383, 294] on input "Syntax" at bounding box center [378, 290] width 12 height 12
radio input "true"
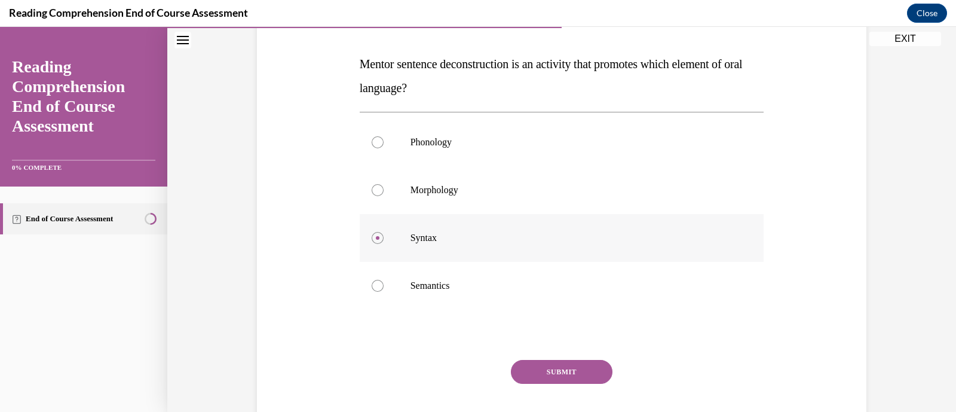
scroll to position [245, 0]
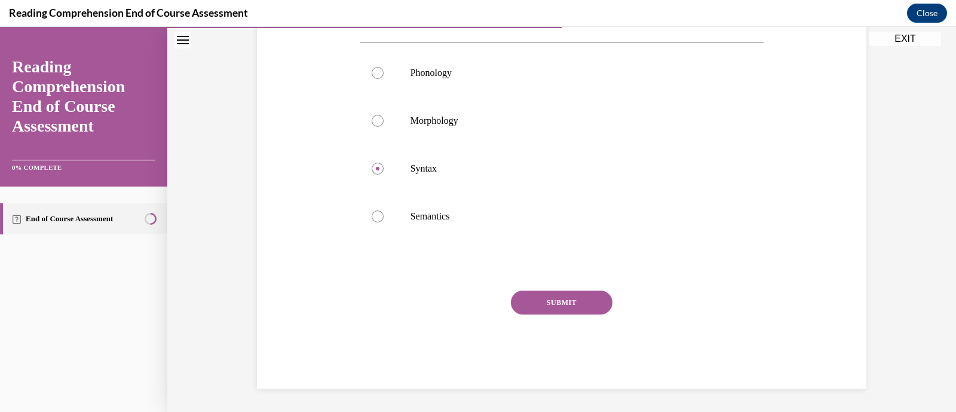
click at [549, 304] on button "SUBMIT" at bounding box center [562, 302] width 102 height 24
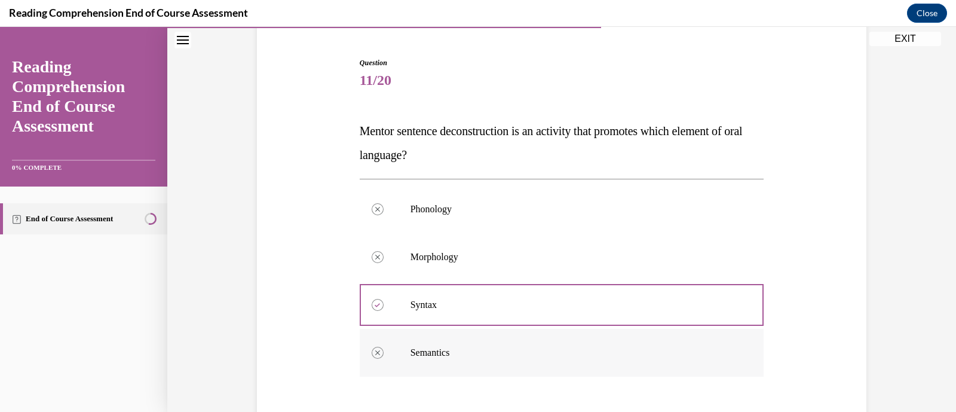
scroll to position [355, 0]
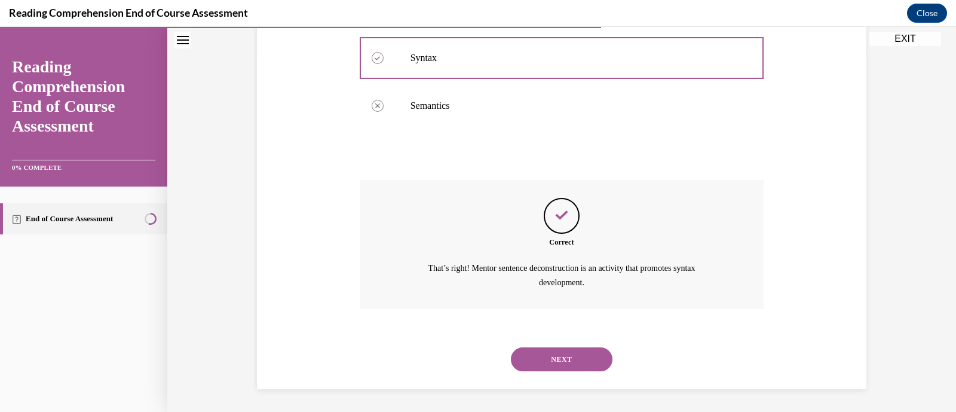
click at [555, 354] on button "NEXT" at bounding box center [562, 359] width 102 height 24
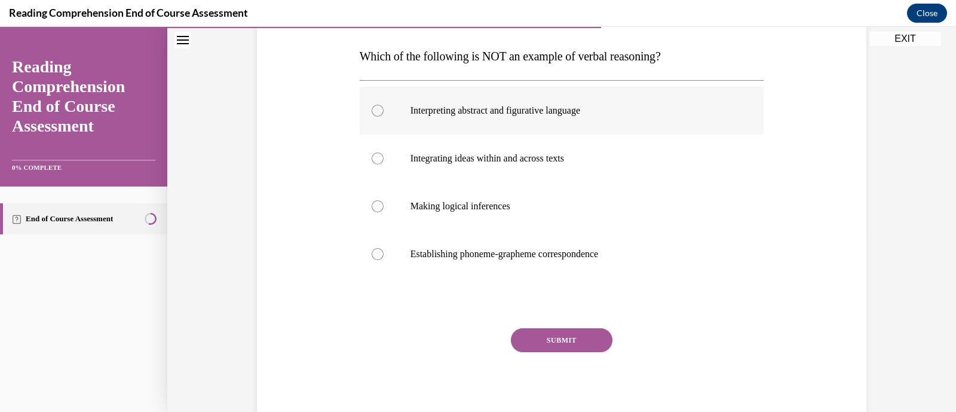
scroll to position [188, 0]
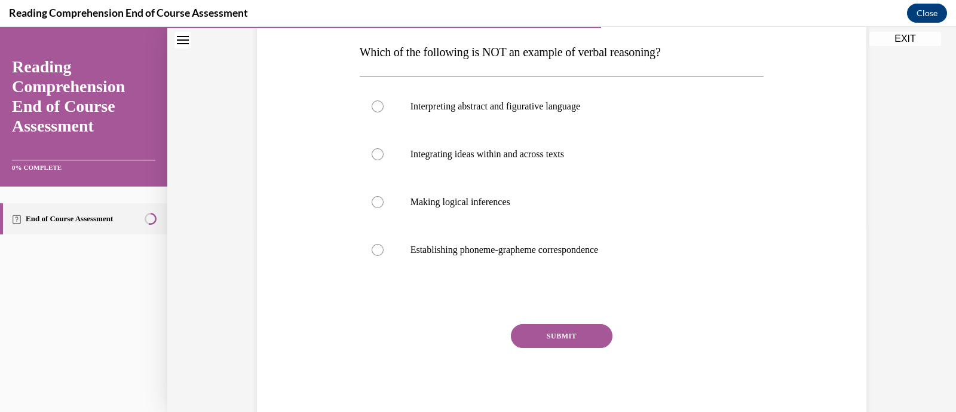
click at [555, 331] on button "SUBMIT" at bounding box center [562, 336] width 102 height 24
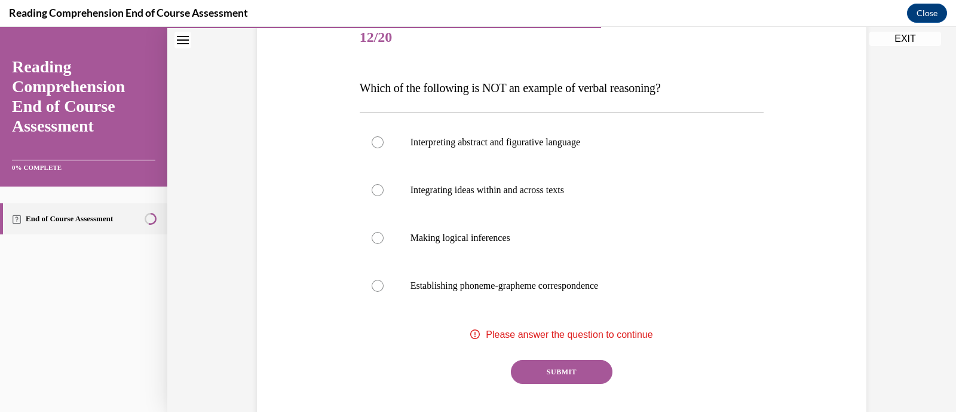
scroll to position [145, 0]
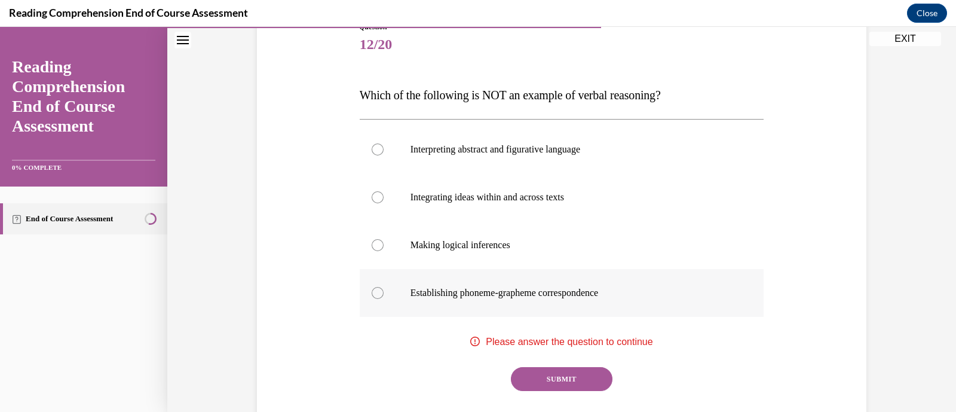
click at [379, 288] on label "Establishing phoneme-grapheme correspondence" at bounding box center [562, 293] width 404 height 48
click at [379, 288] on input "Establishing phoneme-grapheme correspondence" at bounding box center [378, 293] width 12 height 12
radio input "true"
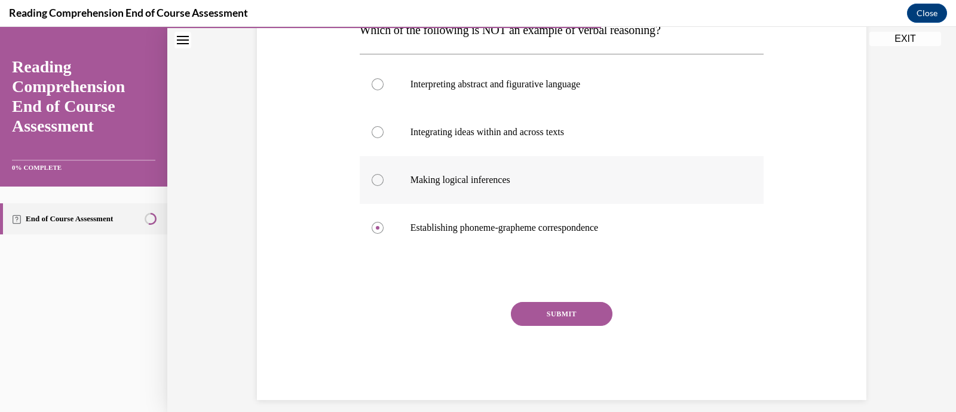
scroll to position [221, 0]
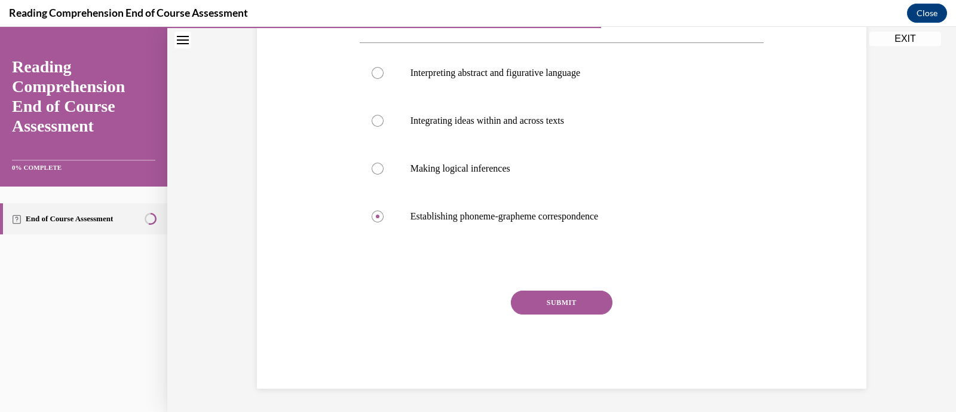
click at [563, 288] on div "Question 12/20 Which of the following is NOT an example of verbal reasoning? In…" at bounding box center [562, 166] width 404 height 443
click at [559, 291] on button "SUBMIT" at bounding box center [562, 302] width 102 height 24
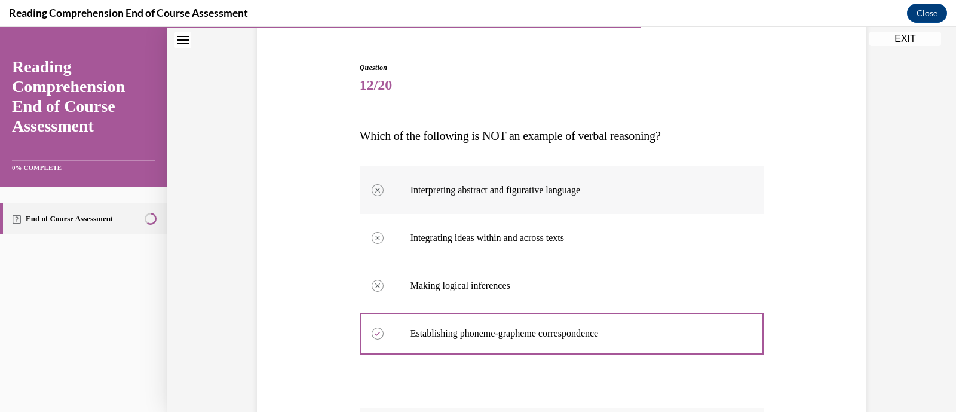
scroll to position [318, 0]
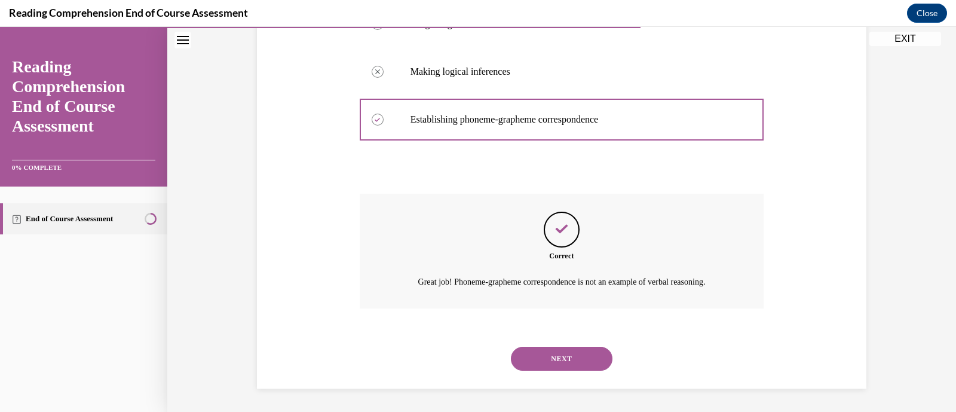
click at [550, 369] on button "NEXT" at bounding box center [562, 358] width 102 height 24
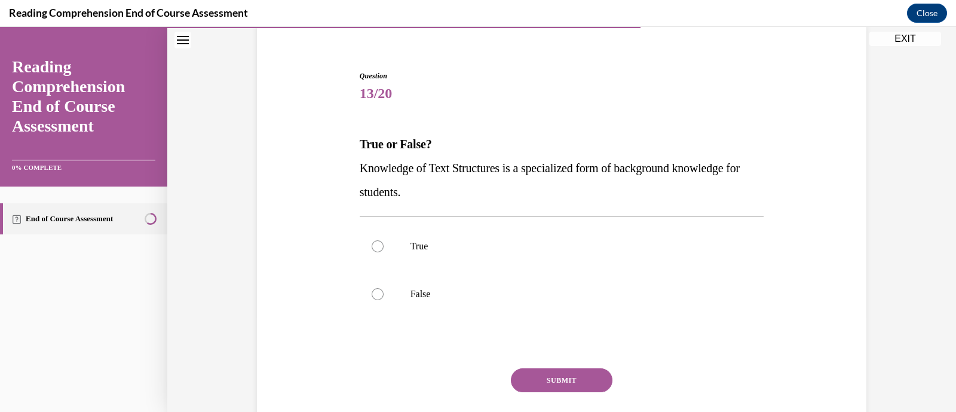
scroll to position [96, 0]
click at [376, 238] on label "True" at bounding box center [562, 246] width 404 height 48
click at [376, 240] on input "True" at bounding box center [378, 246] width 12 height 12
radio input "true"
click at [567, 377] on button "SUBMIT" at bounding box center [562, 379] width 102 height 24
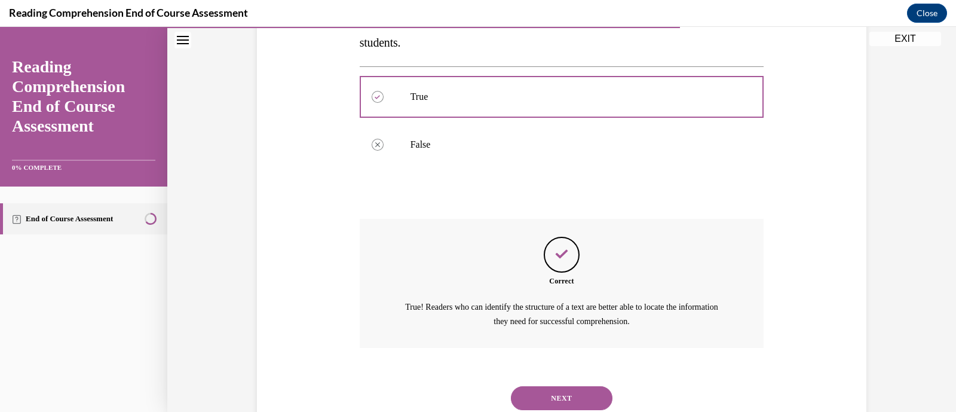
scroll to position [284, 0]
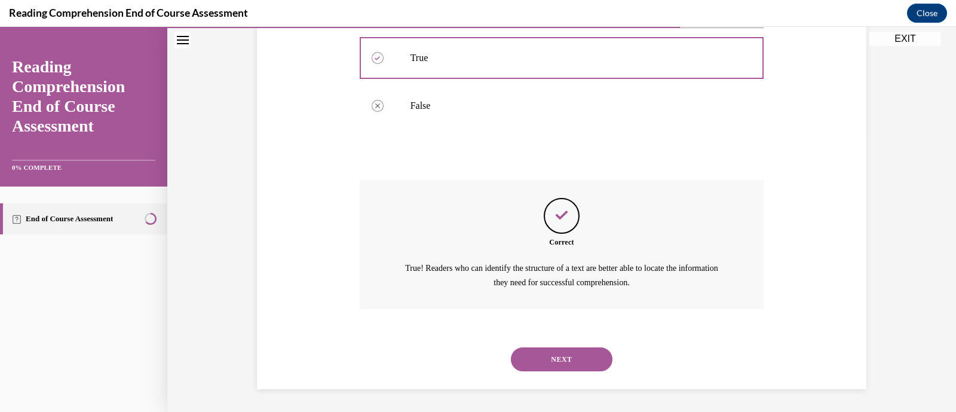
click at [564, 359] on button "NEXT" at bounding box center [562, 359] width 102 height 24
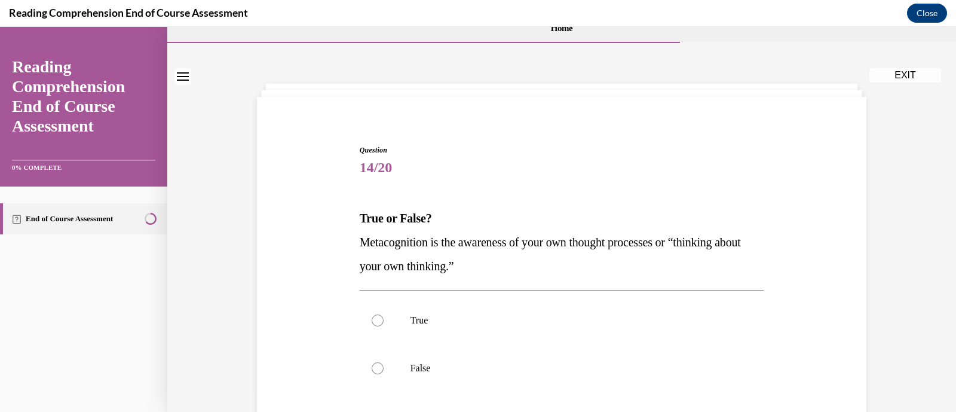
scroll to position [22, 0]
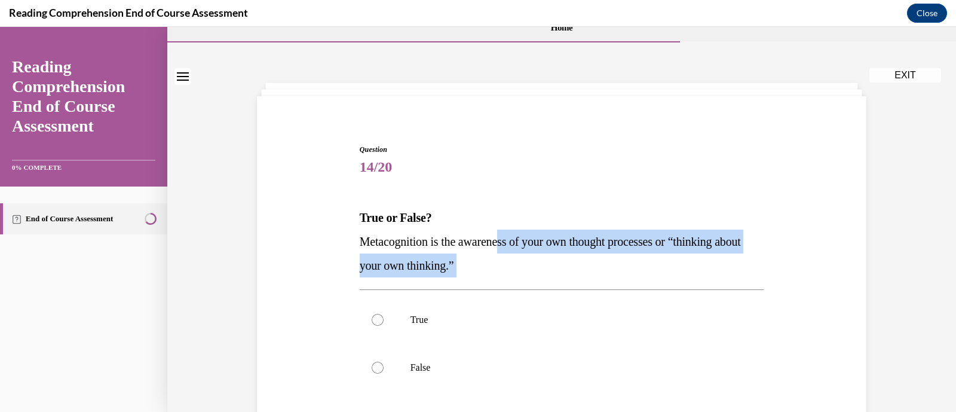
drag, startPoint x: 377, startPoint y: 315, endPoint x: 507, endPoint y: 243, distance: 148.1
click at [507, 243] on div "Question 14/20 True or False? Metacognition is the awareness of your own though…" at bounding box center [562, 341] width 404 height 395
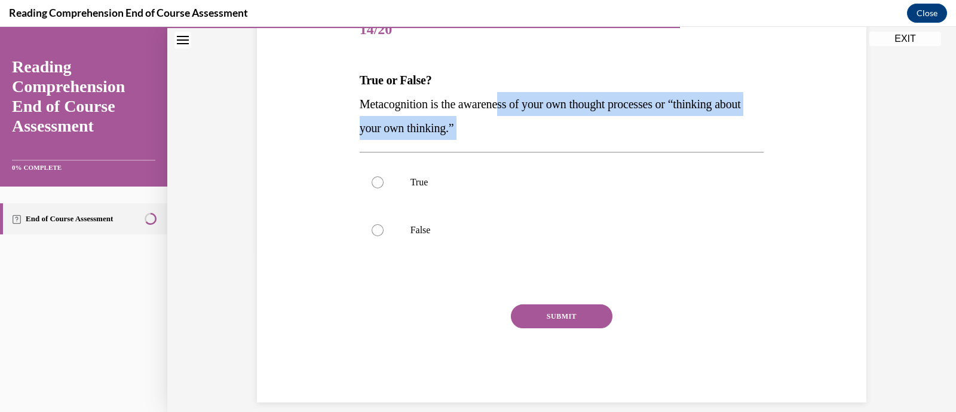
scroll to position [173, 0]
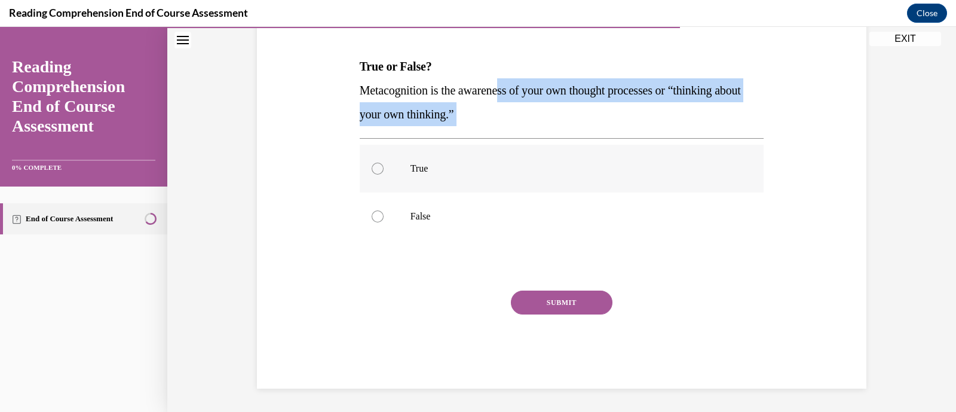
click at [379, 168] on label "True" at bounding box center [562, 169] width 404 height 48
click at [379, 168] on input "True" at bounding box center [378, 168] width 12 height 12
radio input "true"
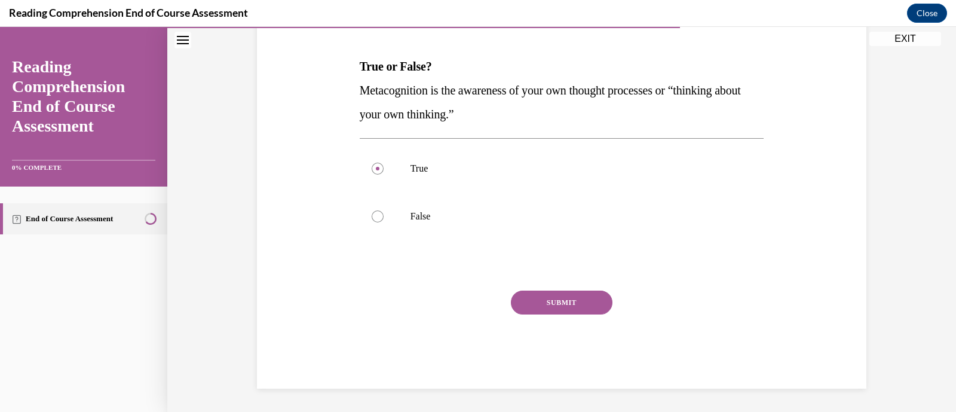
click at [566, 294] on button "SUBMIT" at bounding box center [562, 302] width 102 height 24
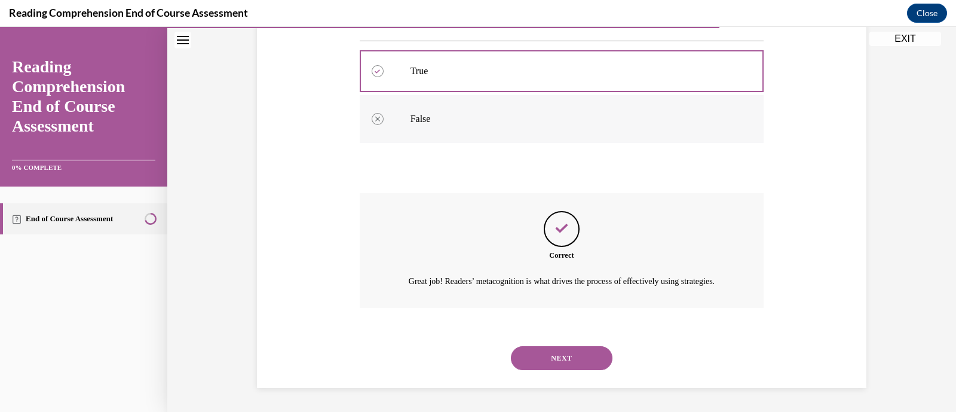
scroll to position [284, 0]
click at [542, 361] on button "NEXT" at bounding box center [562, 358] width 102 height 24
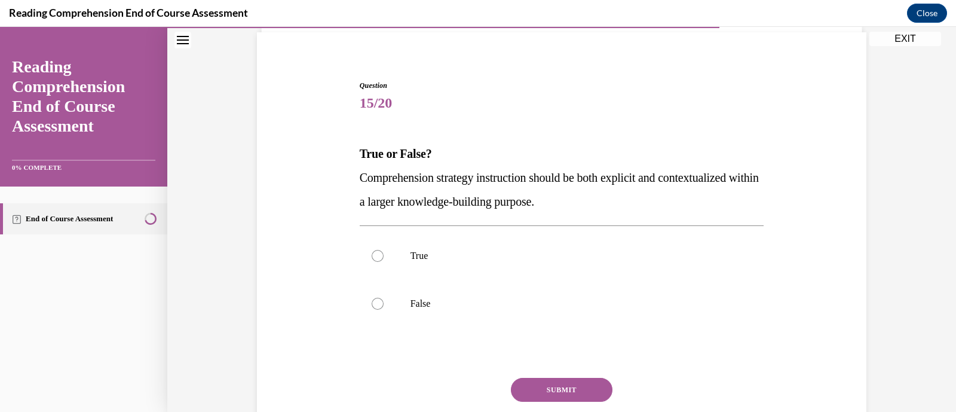
scroll to position [88, 0]
click at [410, 258] on p "True" at bounding box center [572, 254] width 324 height 12
click at [383, 258] on input "True" at bounding box center [378, 254] width 12 height 12
radio input "true"
click at [567, 386] on button "SUBMIT" at bounding box center [562, 388] width 102 height 24
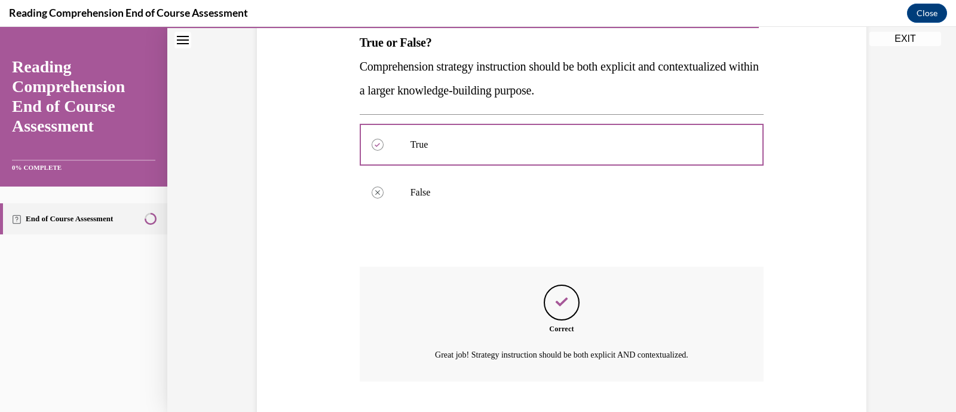
scroll to position [270, 0]
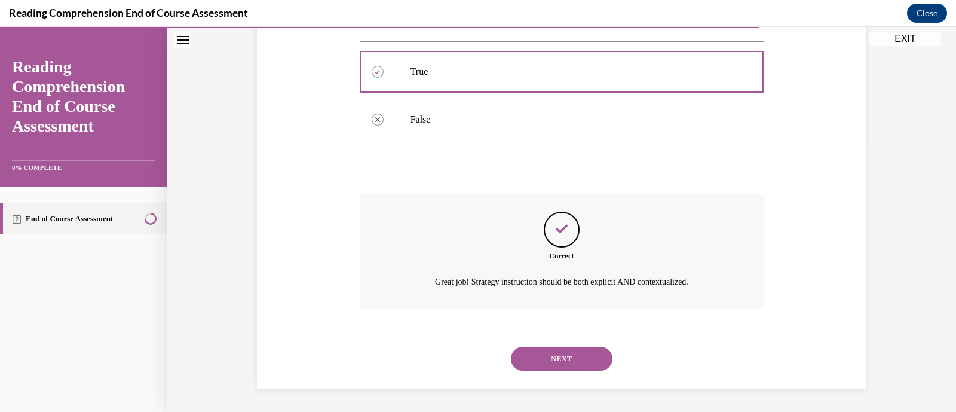
click at [567, 358] on button "NEXT" at bounding box center [562, 358] width 102 height 24
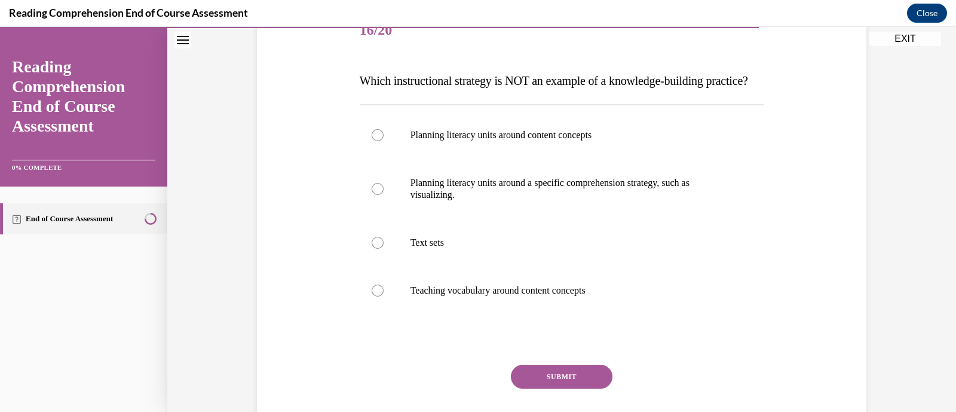
scroll to position [161, 0]
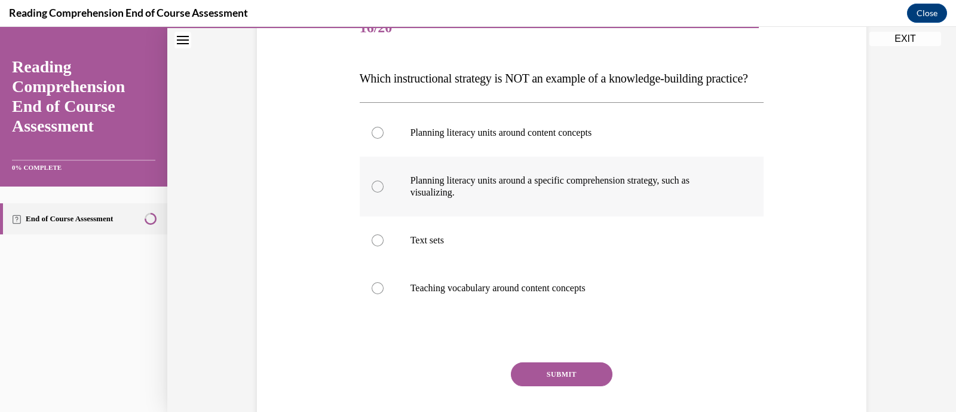
click at [427, 195] on label "Planning literacy units around a specific comprehension strategy, such as visua…" at bounding box center [562, 186] width 404 height 60
click at [383, 192] on input "Planning literacy units around a specific comprehension strategy, such as visua…" at bounding box center [378, 186] width 12 height 12
radio input "true"
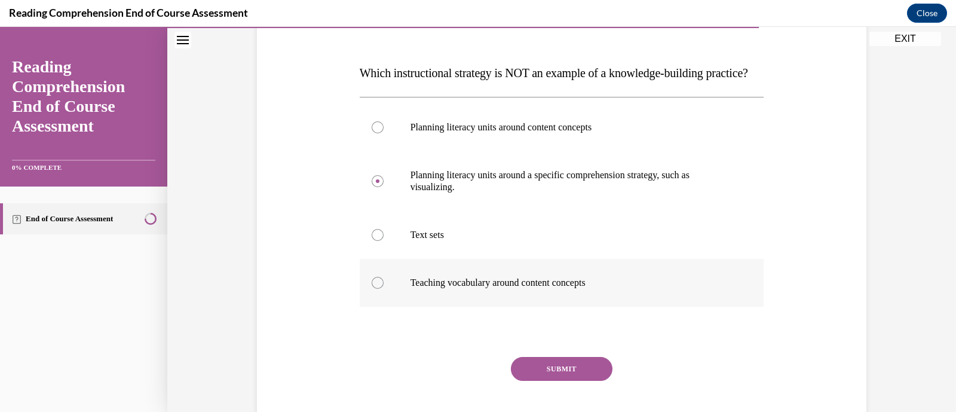
scroll to position [168, 0]
click at [372, 240] on div at bounding box center [378, 234] width 12 height 12
click at [372, 240] on input "Text sets" at bounding box center [378, 234] width 12 height 12
radio input "true"
click at [547, 379] on button "SUBMIT" at bounding box center [562, 367] width 102 height 24
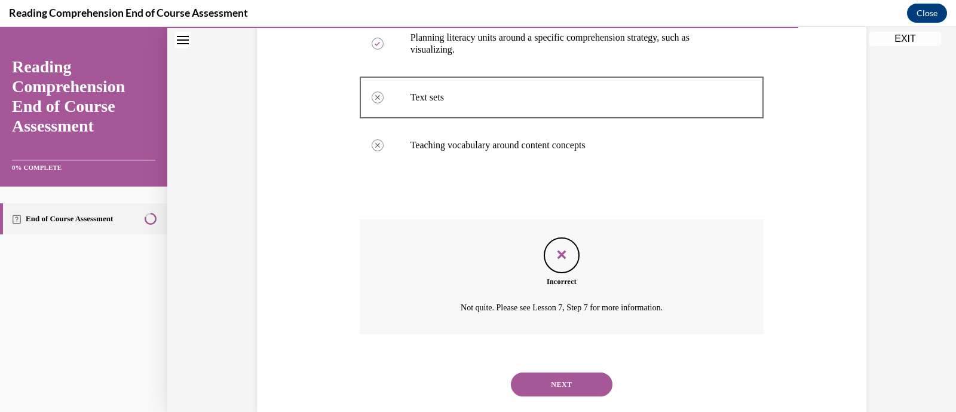
scroll to position [306, 0]
click at [555, 394] on button "NEXT" at bounding box center [562, 382] width 102 height 24
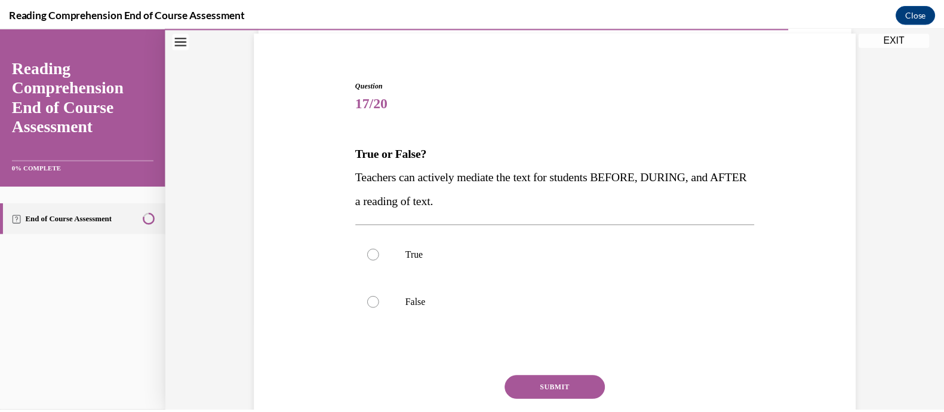
scroll to position [173, 0]
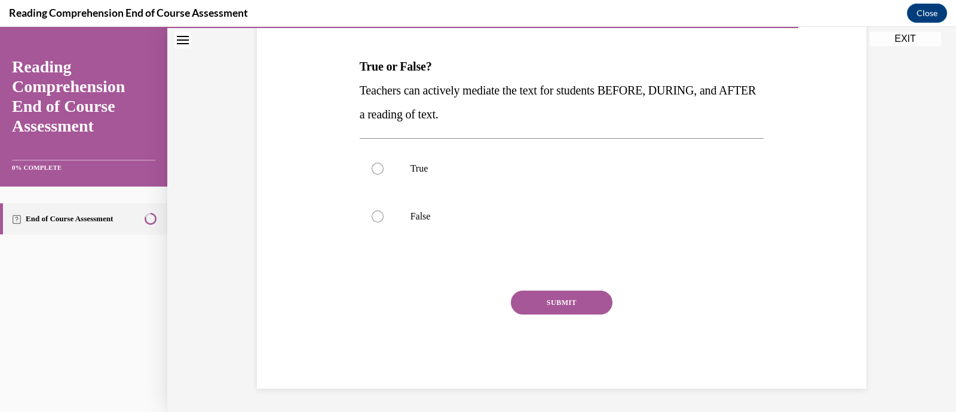
click at [899, 34] on button "EXIT" at bounding box center [905, 39] width 72 height 14
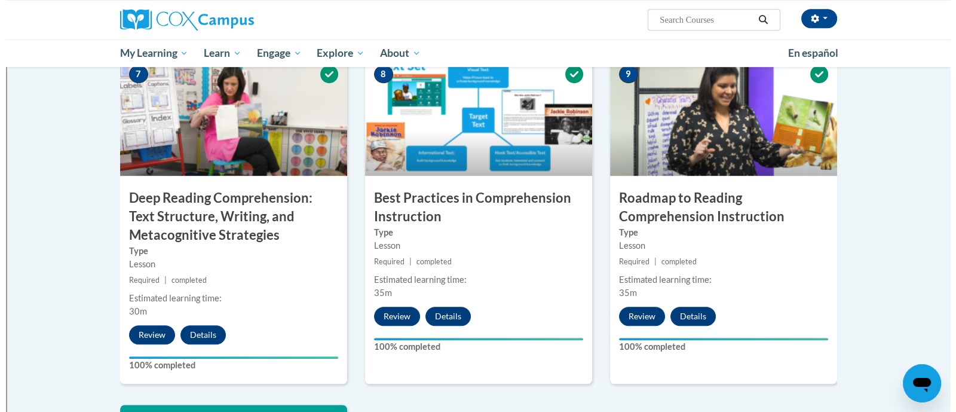
scroll to position [914, 0]
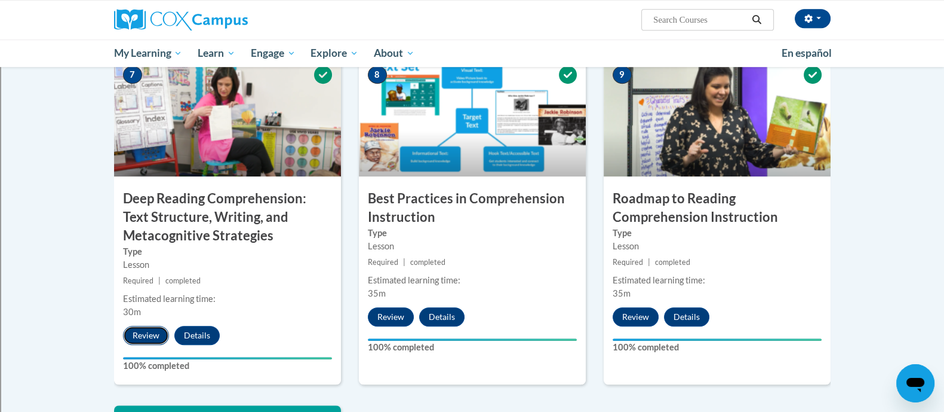
click at [145, 330] on button "Review" at bounding box center [146, 335] width 46 height 19
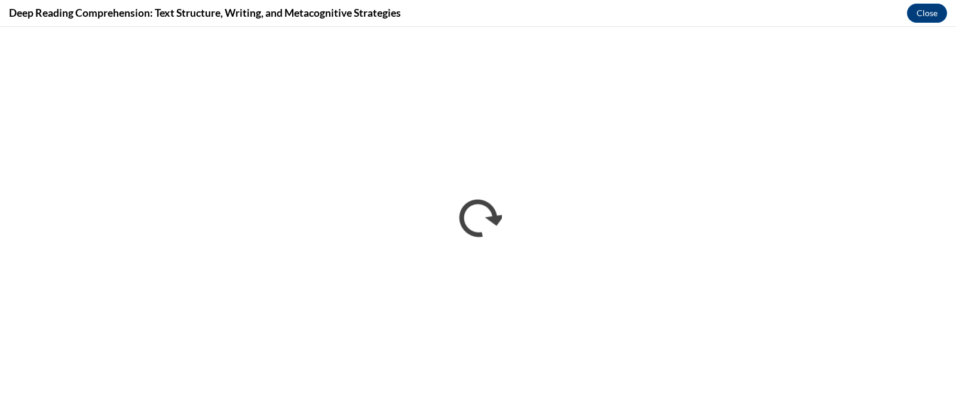
scroll to position [0, 0]
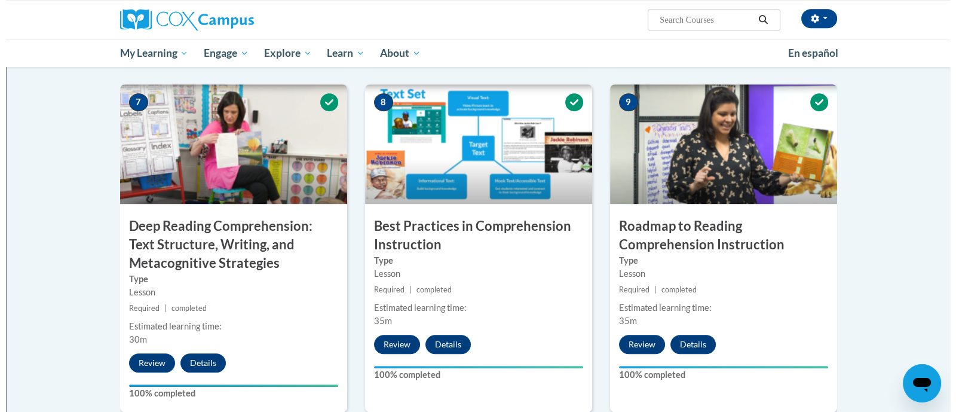
scroll to position [888, 0]
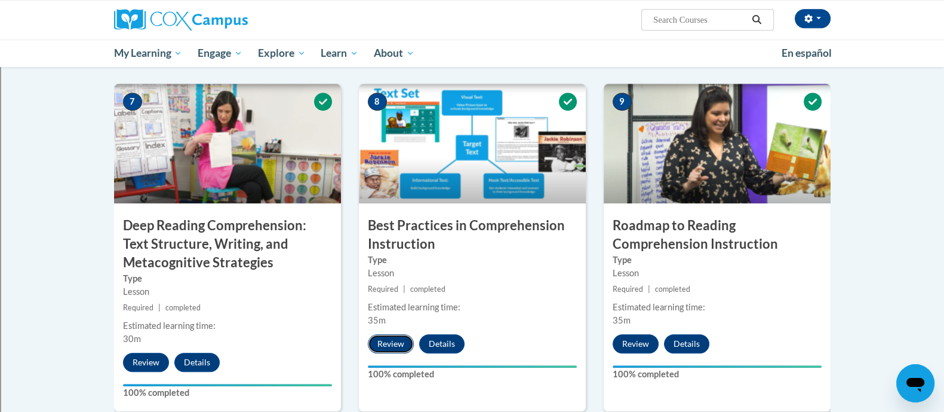
click at [388, 340] on button "Review" at bounding box center [391, 343] width 46 height 19
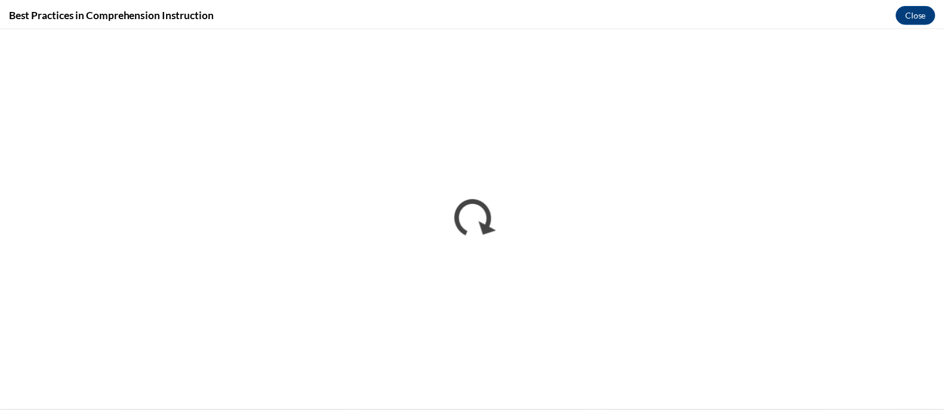
scroll to position [0, 0]
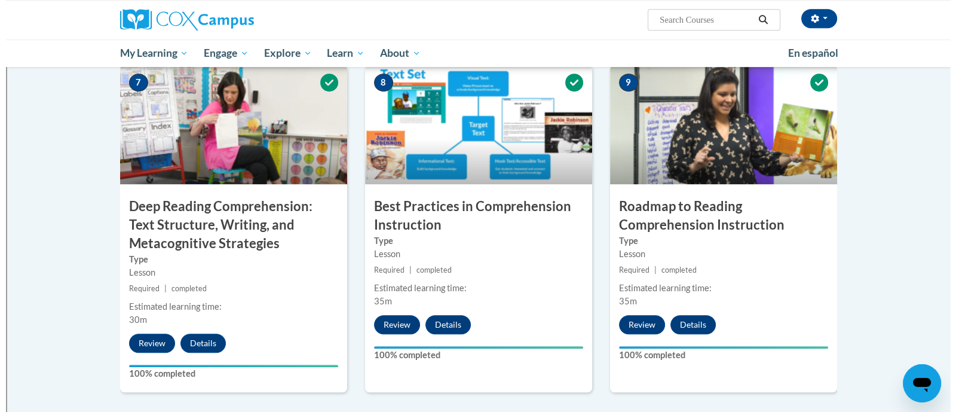
scroll to position [905, 0]
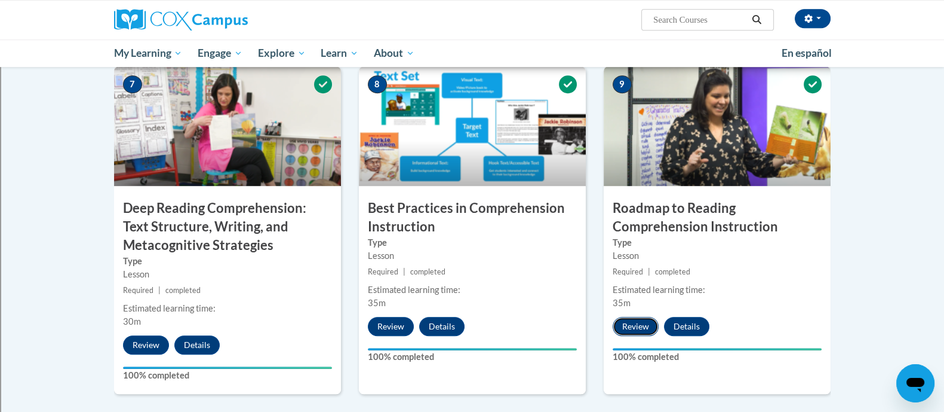
click at [633, 328] on button "Review" at bounding box center [636, 326] width 46 height 19
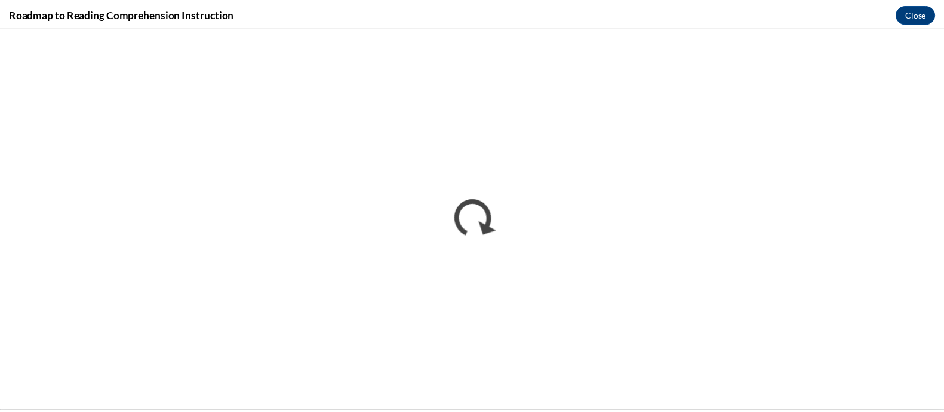
scroll to position [0, 0]
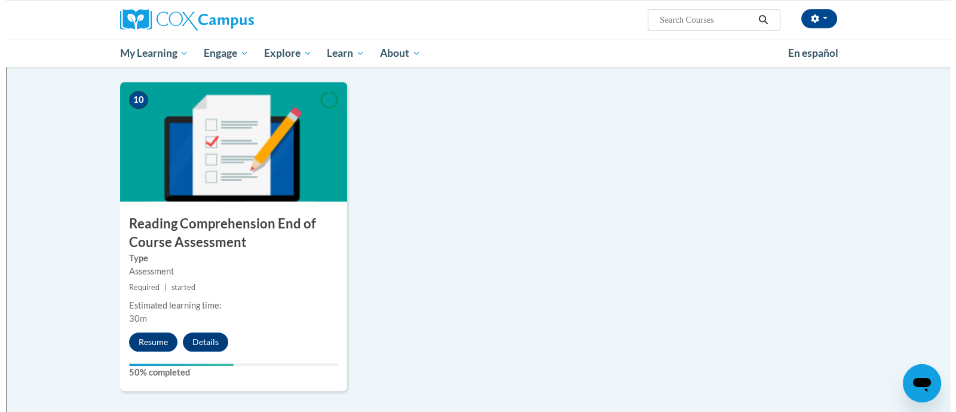
scroll to position [1247, 0]
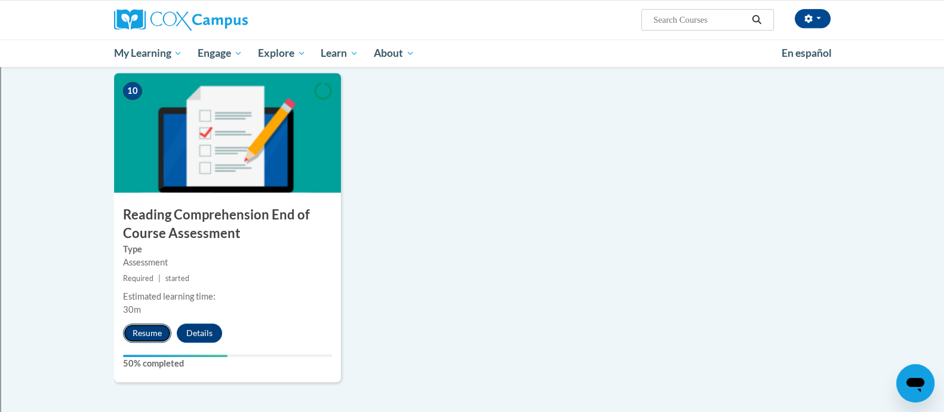
click at [155, 333] on button "Resume" at bounding box center [147, 332] width 48 height 19
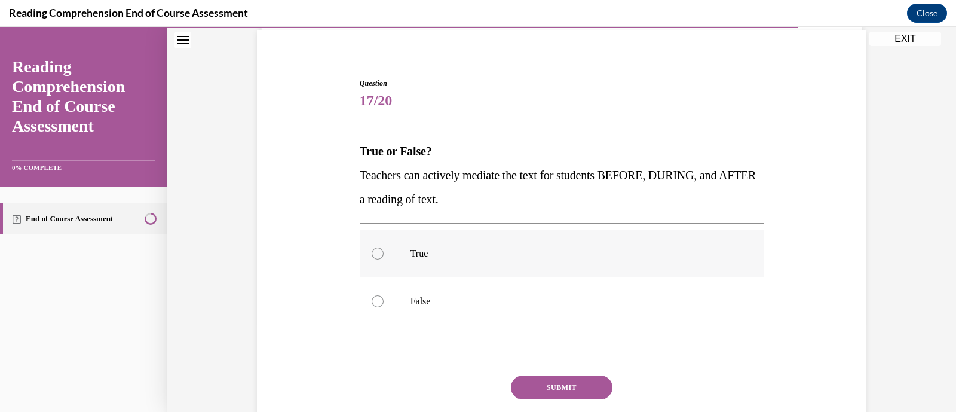
scroll to position [87, 0]
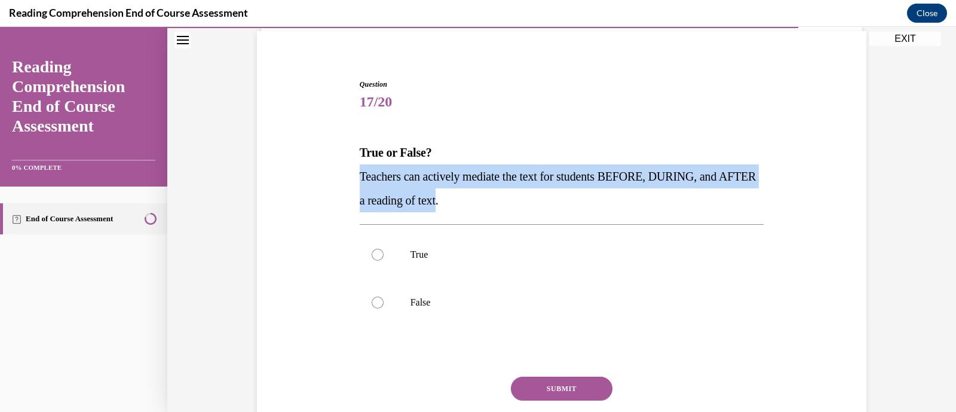
drag, startPoint x: 476, startPoint y: 198, endPoint x: 352, endPoint y: 182, distance: 124.6
click at [357, 182] on div "Question 17/20 True or False? Teachers can actively mediate the text for studen…" at bounding box center [562, 267] width 410 height 413
copy span "Teachers can actively mediate the text for students BEFORE, DURING, and AFTER a…"
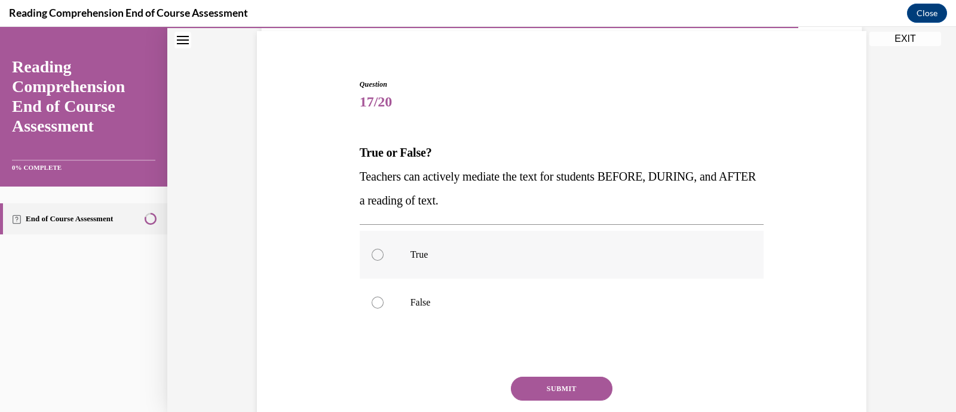
click at [380, 262] on label "True" at bounding box center [562, 255] width 404 height 48
click at [380, 260] on input "True" at bounding box center [378, 254] width 12 height 12
radio input "true"
click at [574, 376] on button "SUBMIT" at bounding box center [562, 388] width 102 height 24
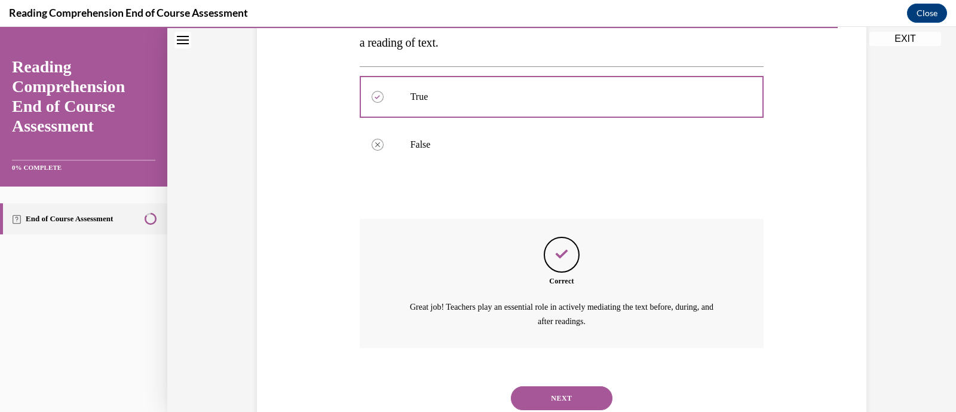
scroll to position [284, 0]
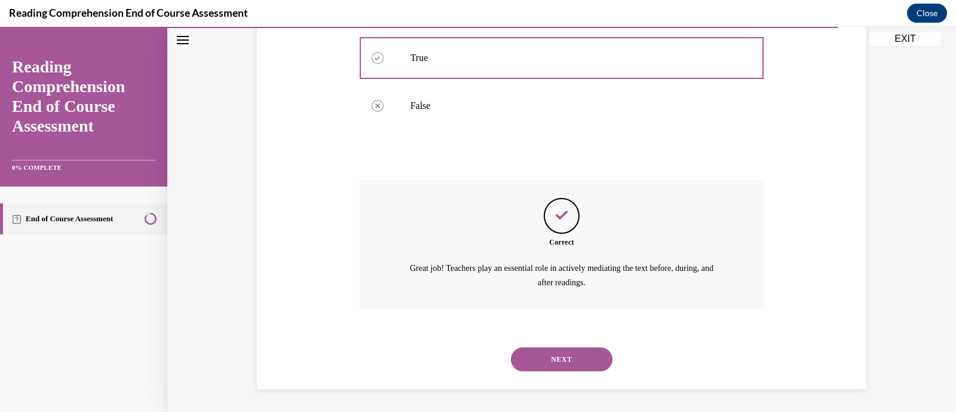
click at [551, 363] on button "NEXT" at bounding box center [562, 359] width 102 height 24
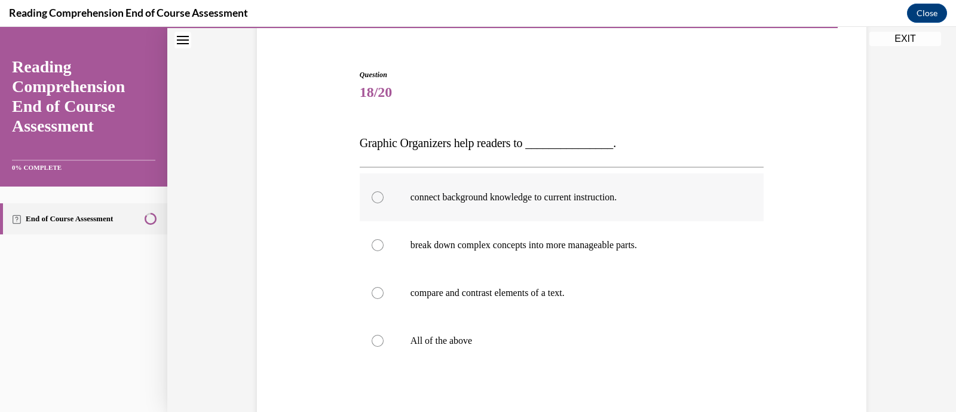
scroll to position [99, 0]
click at [464, 331] on label "All of the above" at bounding box center [562, 339] width 404 height 48
click at [383, 333] on input "All of the above" at bounding box center [378, 339] width 12 height 12
radio input "true"
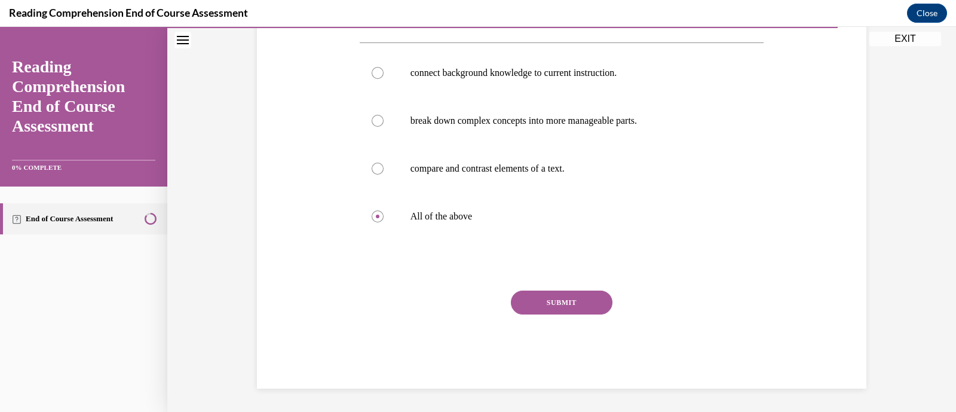
click at [547, 288] on div "Question 18/20 Graphic Organizers help readers to _______________. connect back…" at bounding box center [562, 166] width 404 height 443
click at [546, 300] on button "SUBMIT" at bounding box center [562, 302] width 102 height 24
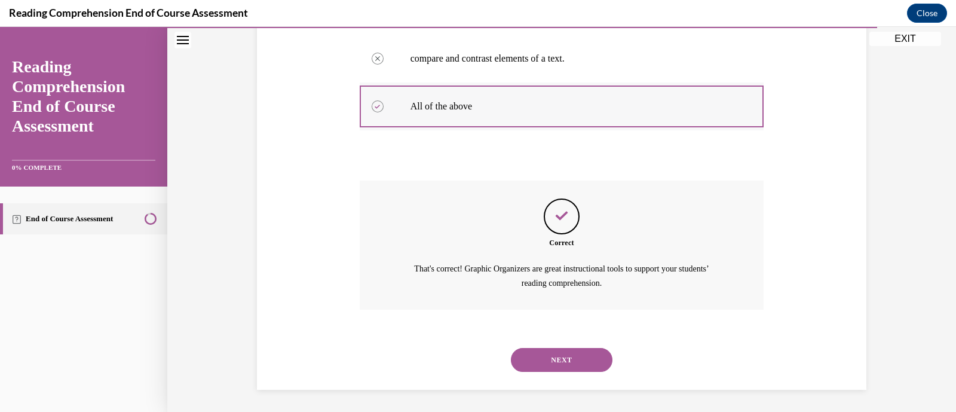
scroll to position [331, 0]
click at [557, 353] on button "NEXT" at bounding box center [562, 359] width 102 height 24
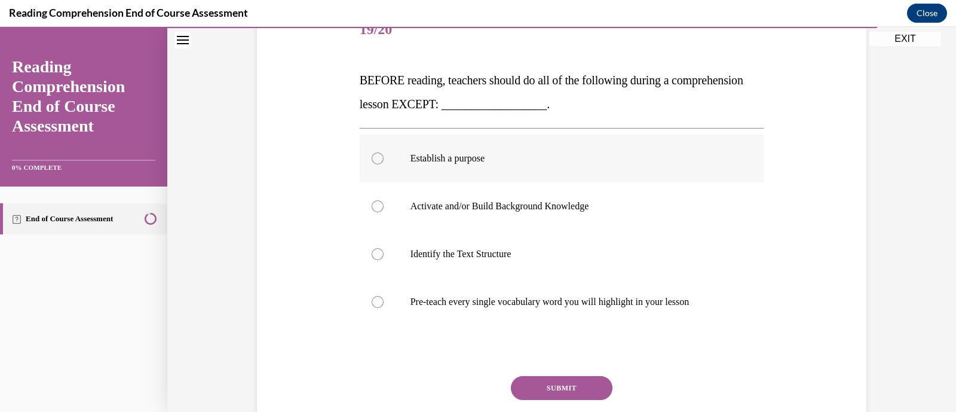
scroll to position [161, 0]
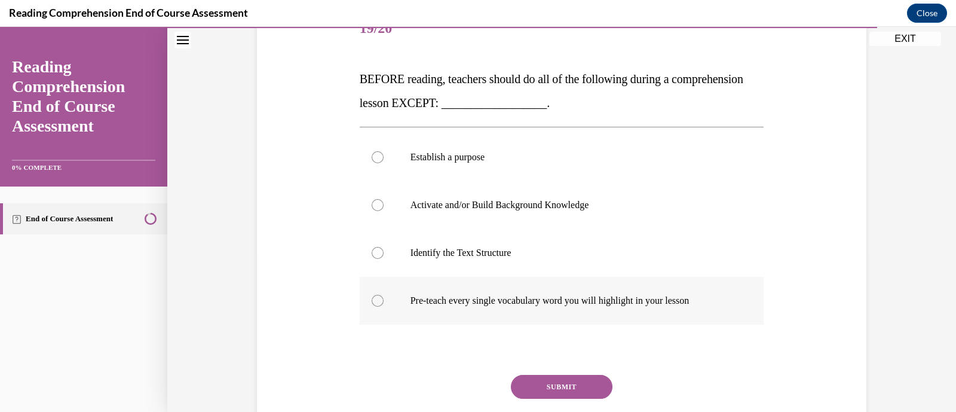
click at [376, 302] on div at bounding box center [378, 300] width 12 height 12
click at [376, 302] on input "Pre-teach every single vocabulary word you will highlight in your lesson" at bounding box center [378, 300] width 12 height 12
radio input "true"
click at [376, 302] on div at bounding box center [378, 300] width 12 height 12
click at [376, 302] on input "Pre-teach every single vocabulary word you will highlight in your lesson" at bounding box center [378, 300] width 12 height 12
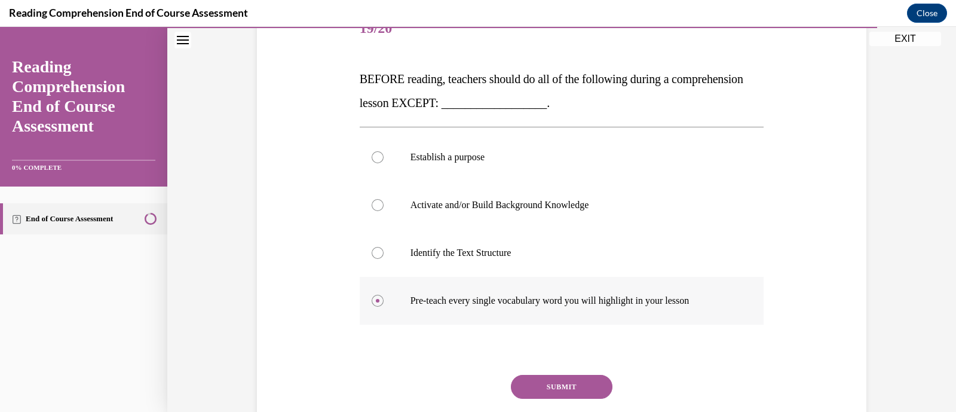
click at [376, 300] on circle at bounding box center [378, 301] width 4 height 4
click at [372, 300] on input "Pre-teach every single vocabulary word you will highlight in your lesson" at bounding box center [378, 300] width 12 height 12
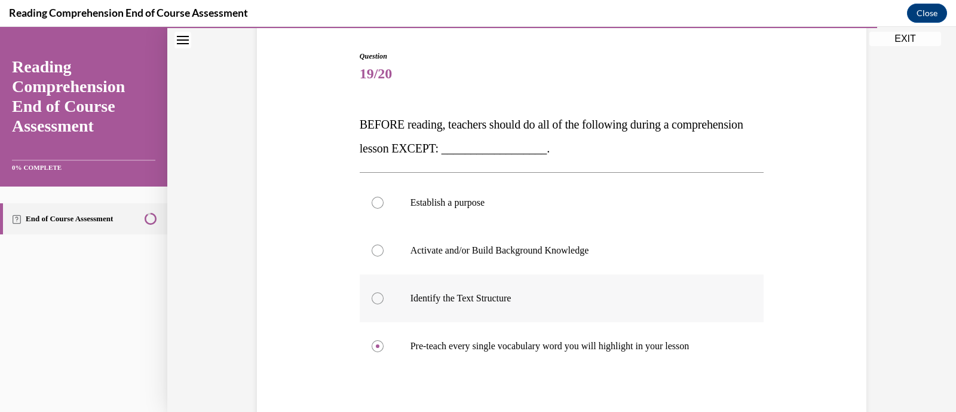
scroll to position [245, 0]
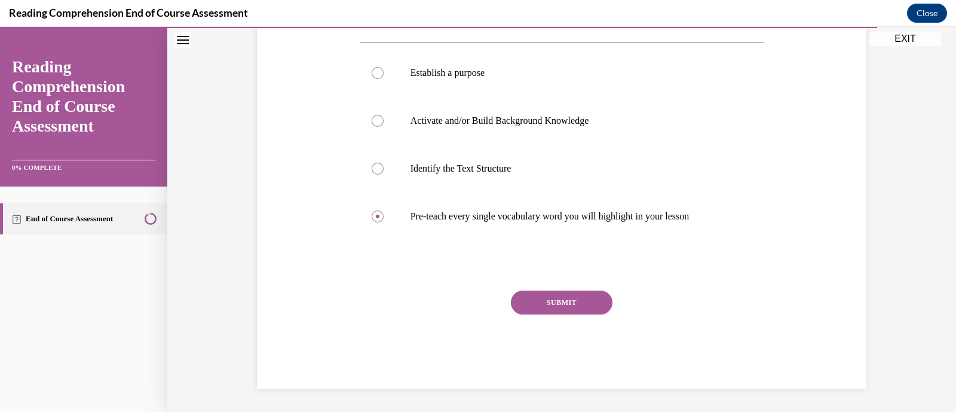
click at [544, 291] on button "SUBMIT" at bounding box center [562, 302] width 102 height 24
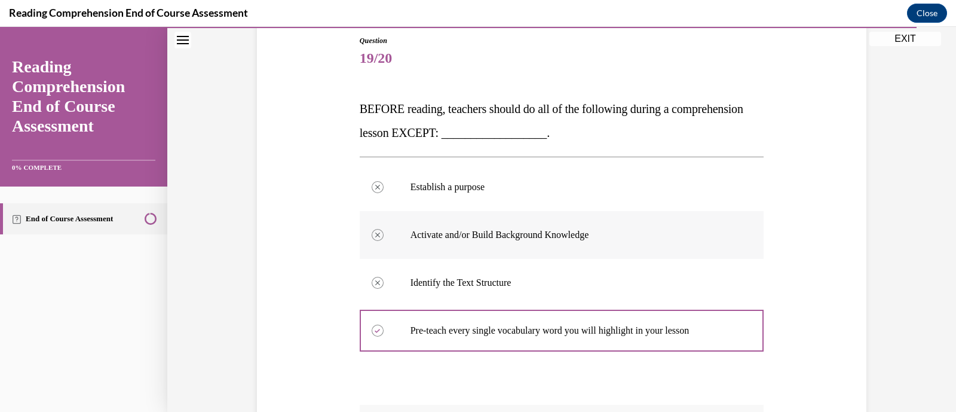
scroll to position [355, 0]
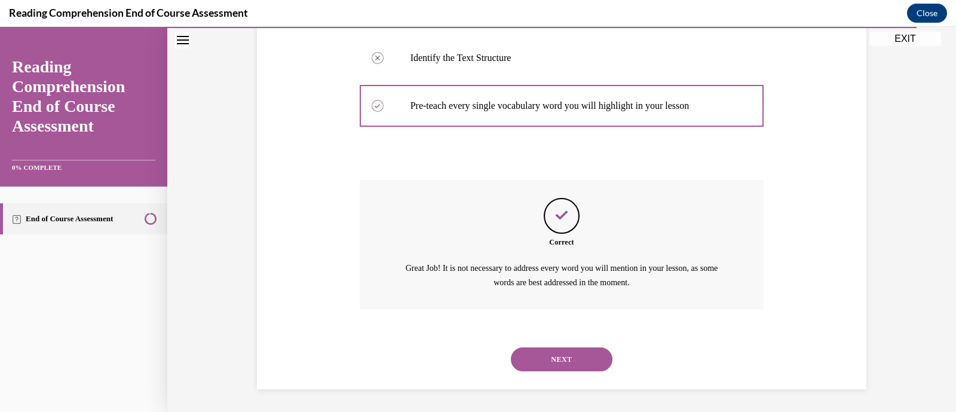
click at [539, 352] on button "NEXT" at bounding box center [562, 359] width 102 height 24
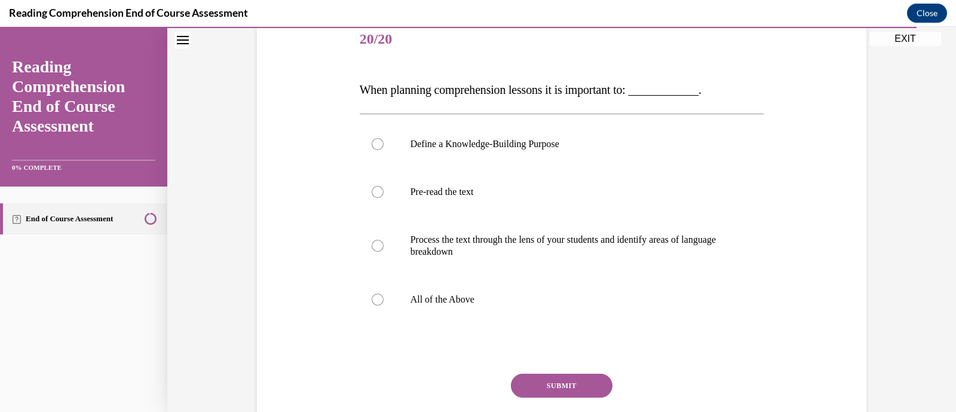
scroll to position [158, 0]
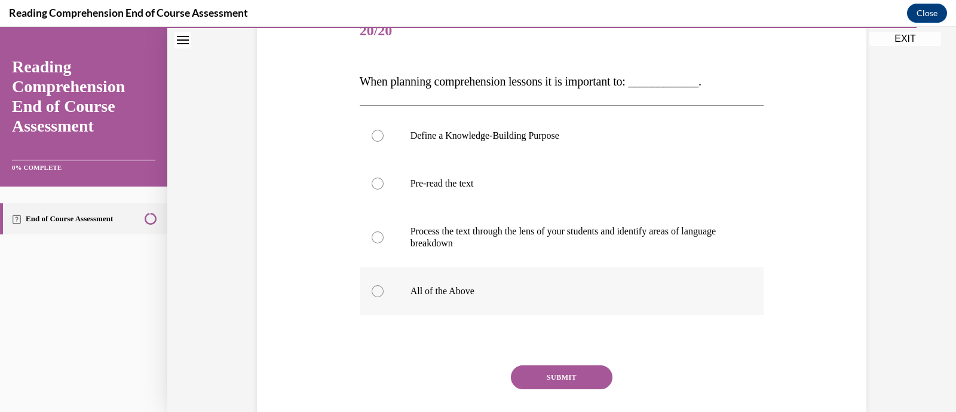
click at [431, 285] on p "All of the Above" at bounding box center [572, 291] width 324 height 12
click at [383, 285] on input "All of the Above" at bounding box center [378, 291] width 12 height 12
radio input "true"
click at [563, 377] on button "SUBMIT" at bounding box center [562, 377] width 102 height 24
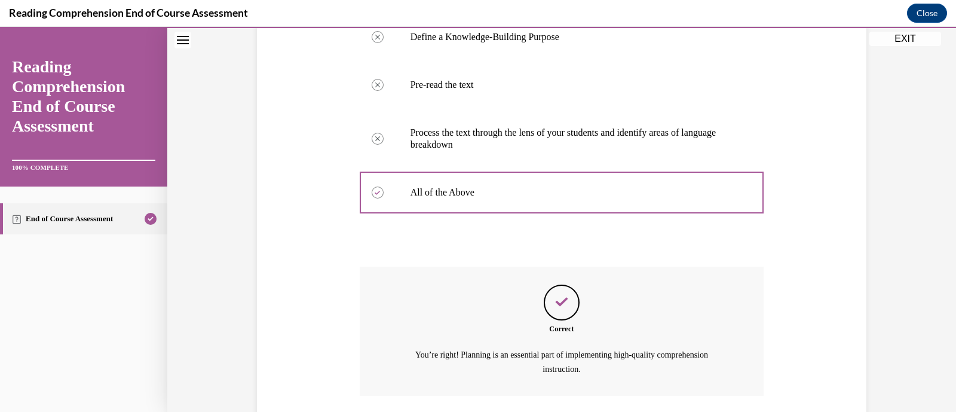
scroll to position [343, 0]
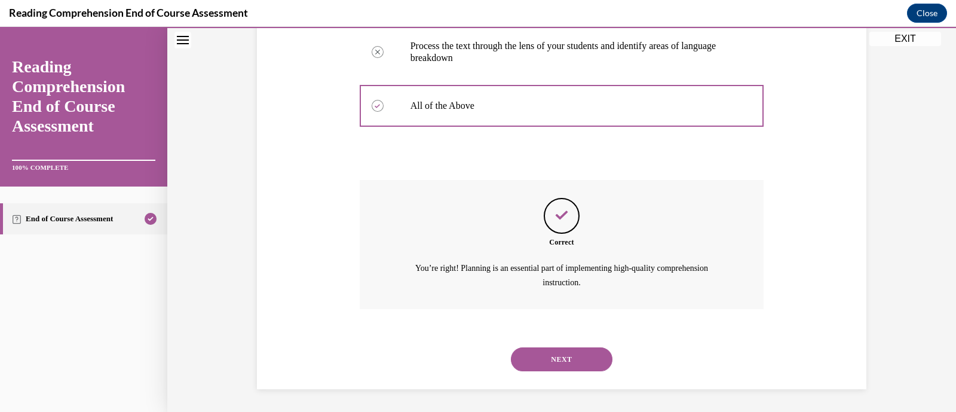
click at [549, 365] on button "NEXT" at bounding box center [562, 359] width 102 height 24
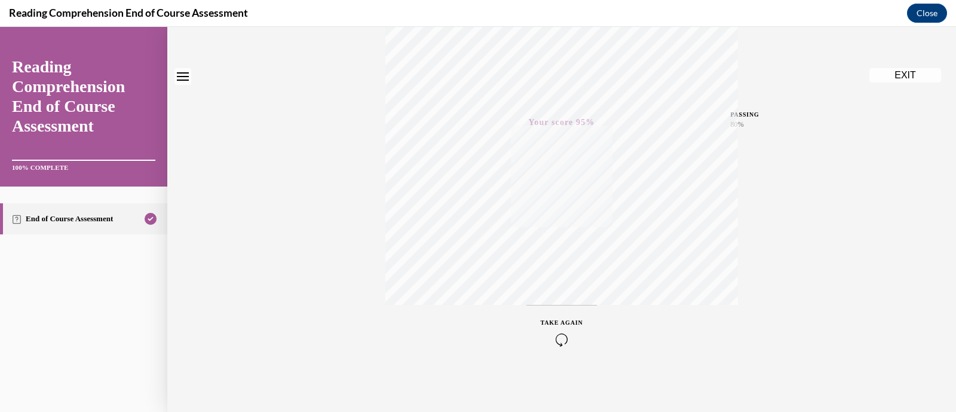
scroll to position [0, 0]
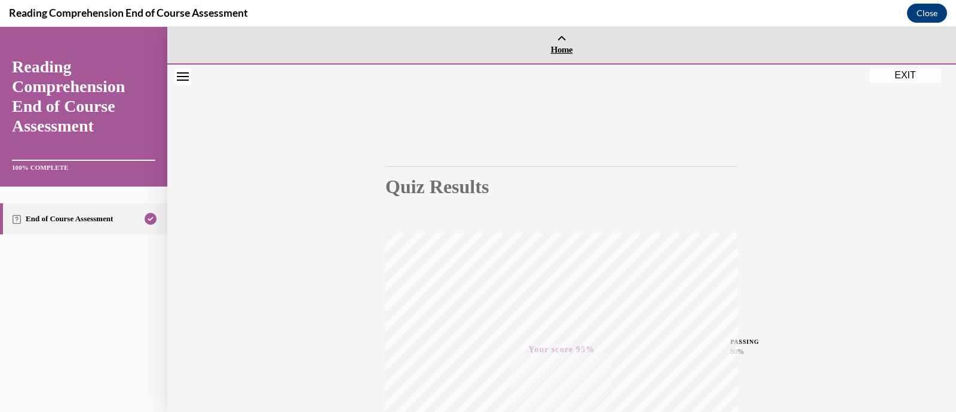
click at [558, 49] on span "Home" at bounding box center [561, 49] width 782 height 11
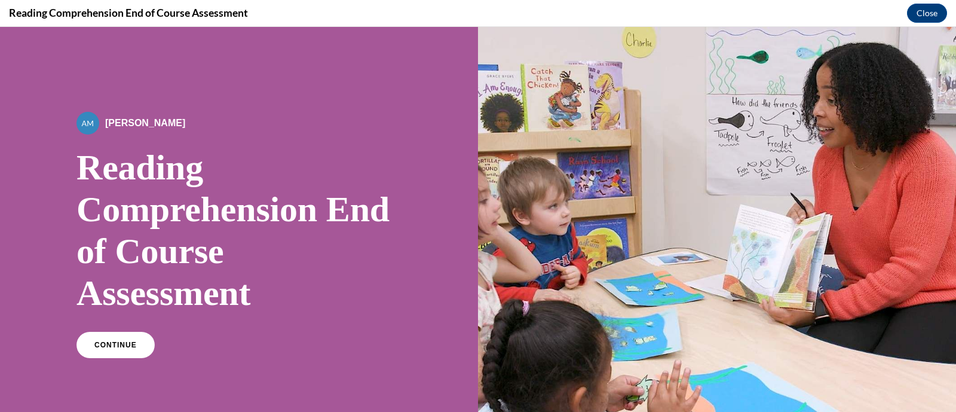
scroll to position [214, 0]
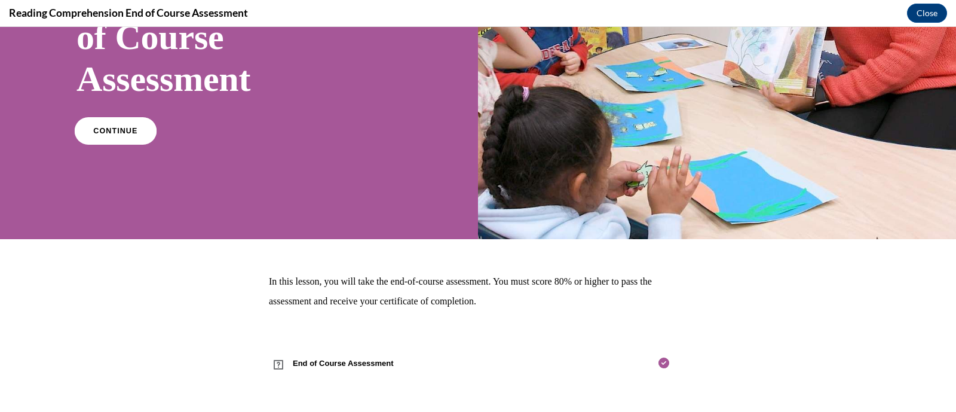
click at [125, 138] on link "CONTINUE" at bounding box center [116, 130] width 82 height 27
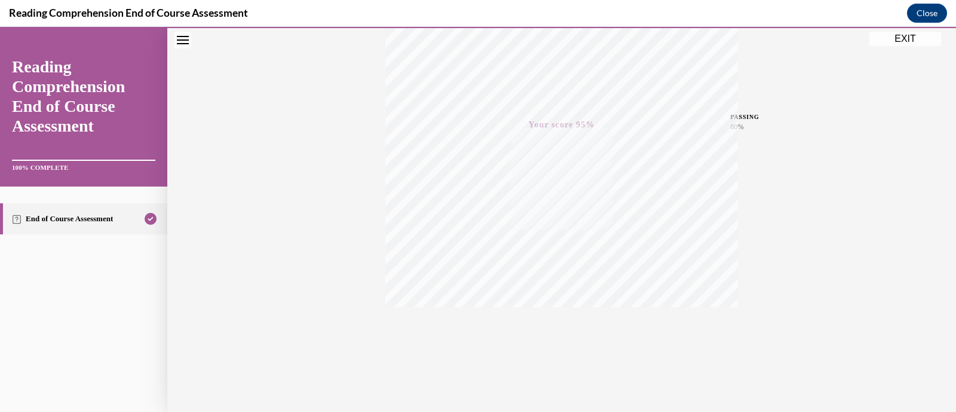
scroll to position [227, 0]
click at [904, 36] on button "EXIT" at bounding box center [905, 39] width 72 height 14
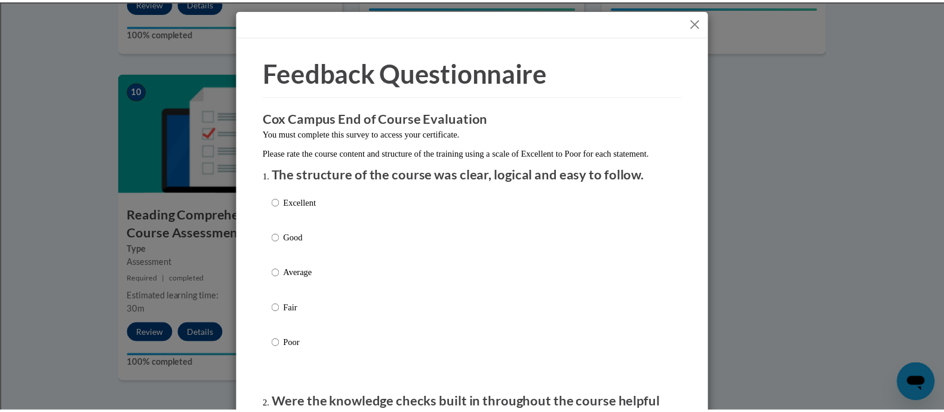
scroll to position [0, 0]
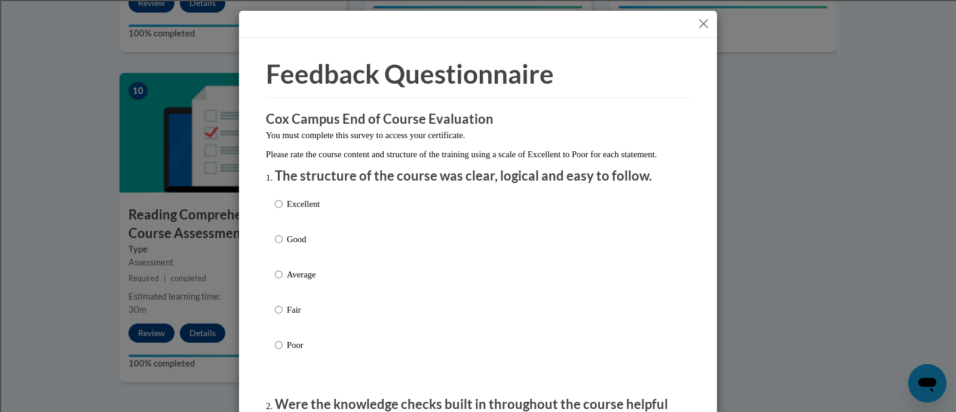
click at [702, 24] on button "Close" at bounding box center [703, 23] width 15 height 15
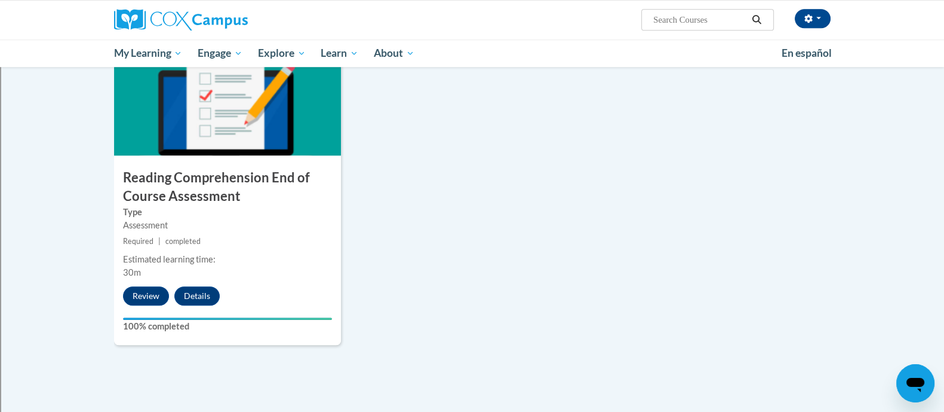
scroll to position [1284, 0]
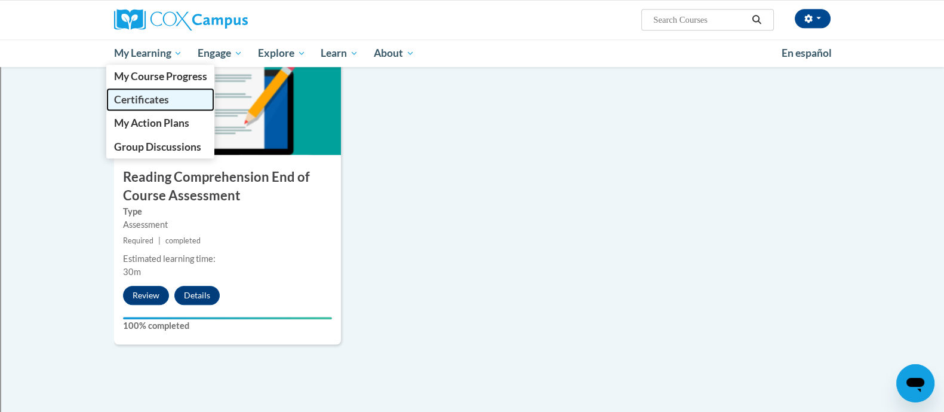
click at [137, 90] on link "Certificates" at bounding box center [160, 99] width 109 height 23
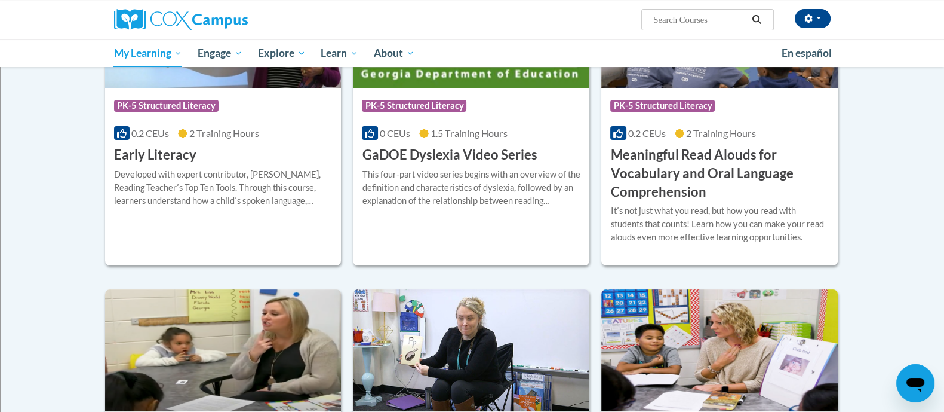
scroll to position [282, 0]
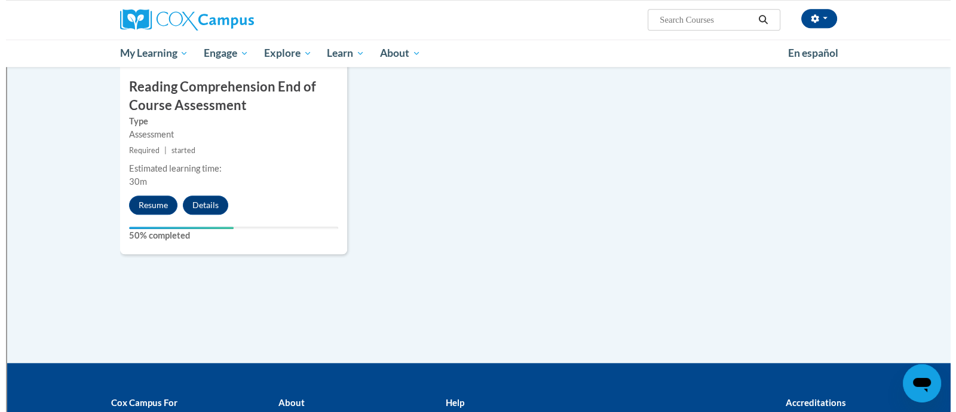
scroll to position [1373, 0]
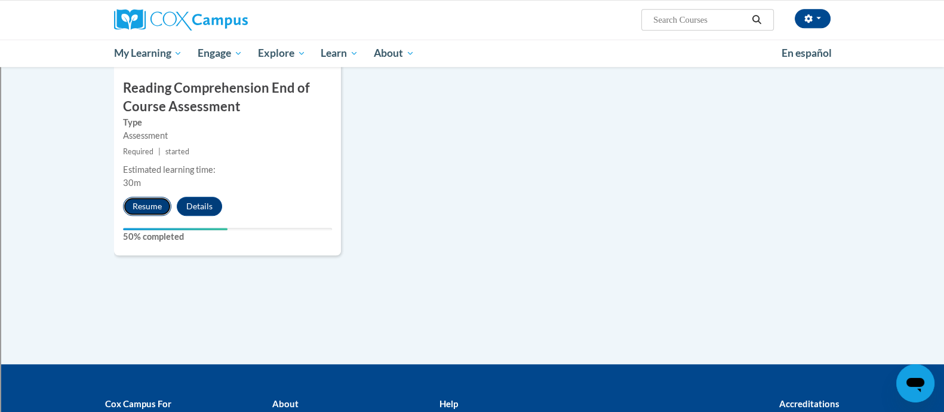
click at [142, 203] on button "Resume" at bounding box center [147, 206] width 48 height 19
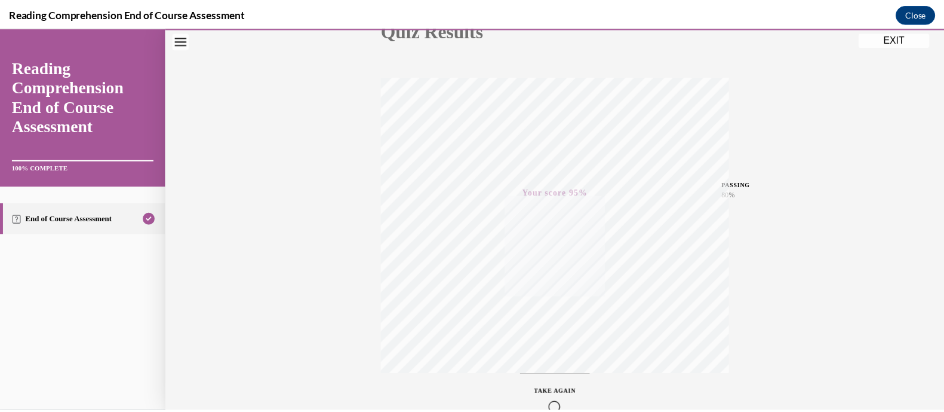
scroll to position [227, 0]
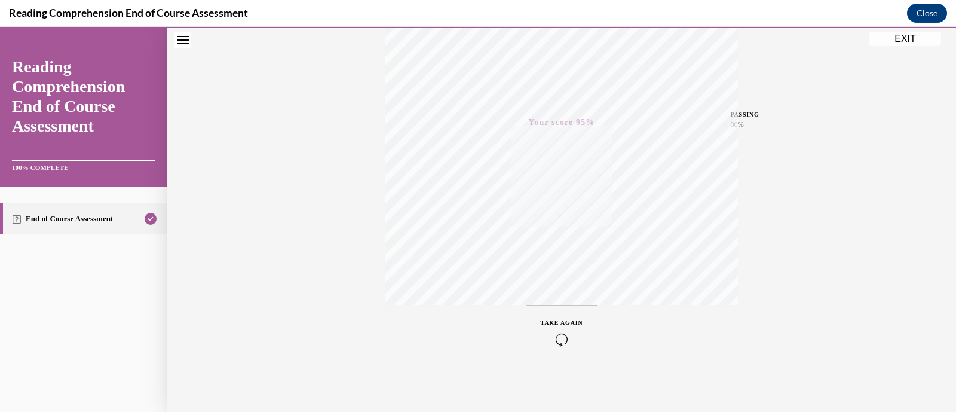
click at [70, 216] on link "End of Course Assessment" at bounding box center [83, 218] width 167 height 31
click at [183, 40] on icon "Close navigation menu" at bounding box center [183, 40] width 12 height 8
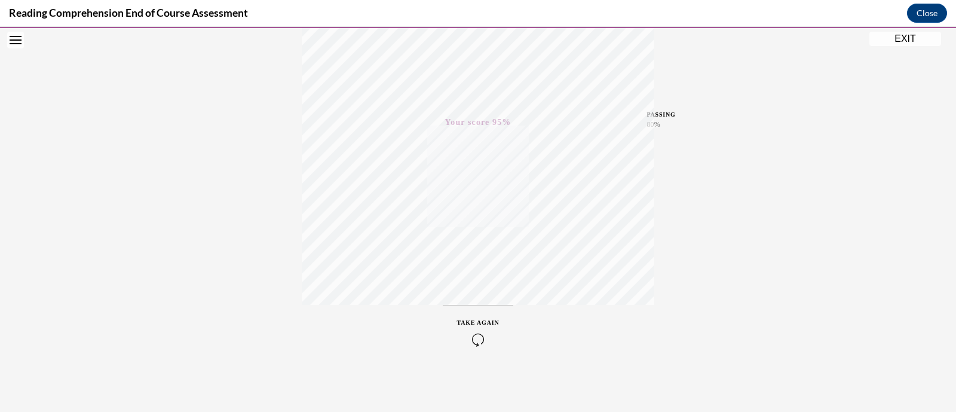
click at [18, 43] on icon "Open navigation menu" at bounding box center [16, 40] width 12 height 8
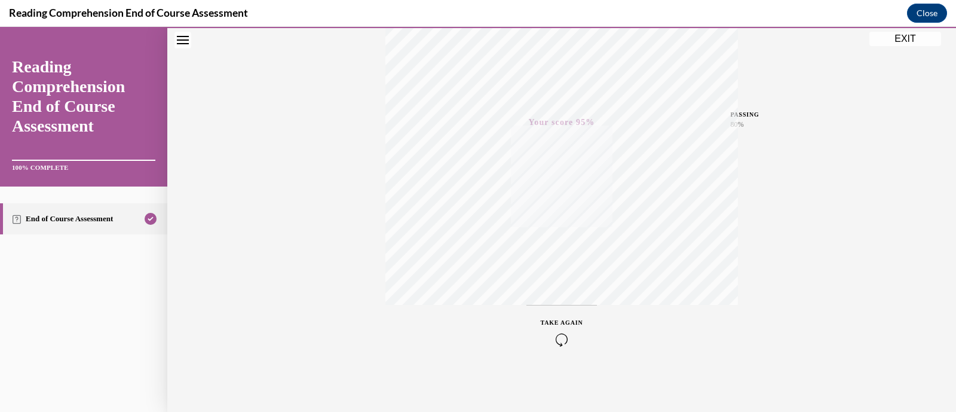
click at [909, 37] on button "EXIT" at bounding box center [905, 39] width 72 height 14
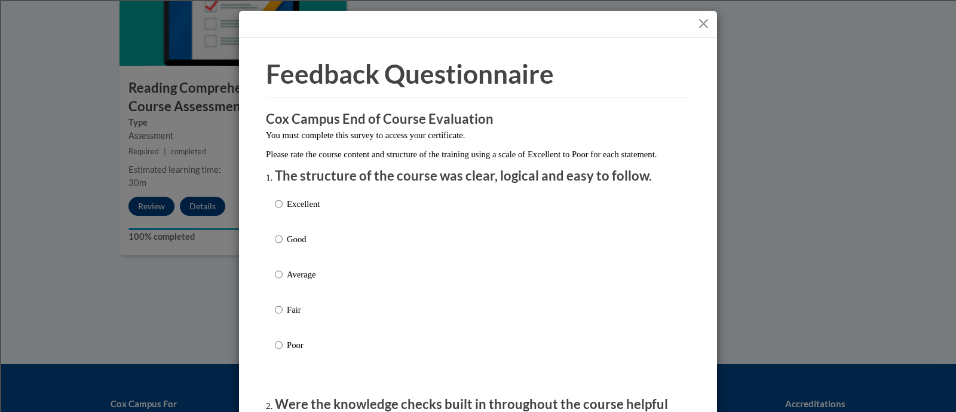
click at [698, 18] on button "Close" at bounding box center [703, 23] width 15 height 15
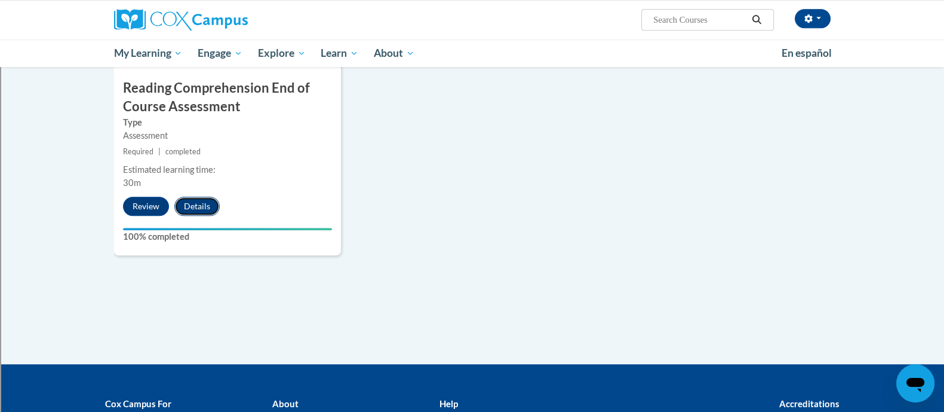
click at [199, 213] on button "Details" at bounding box center [196, 206] width 45 height 19
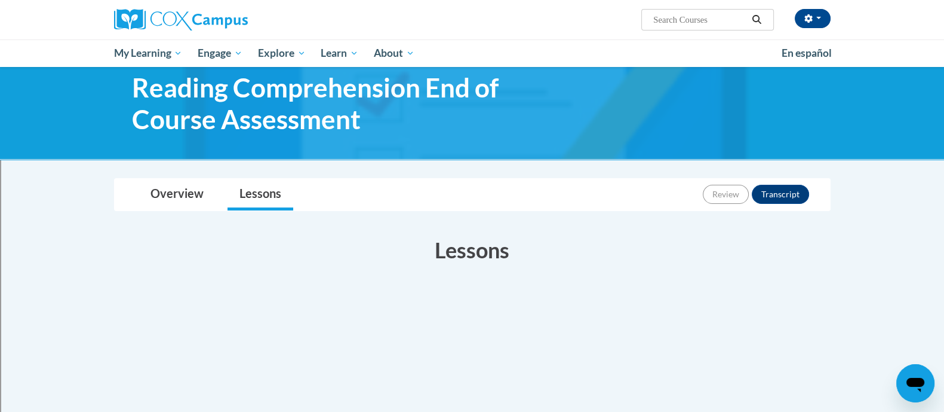
scroll to position [31, 0]
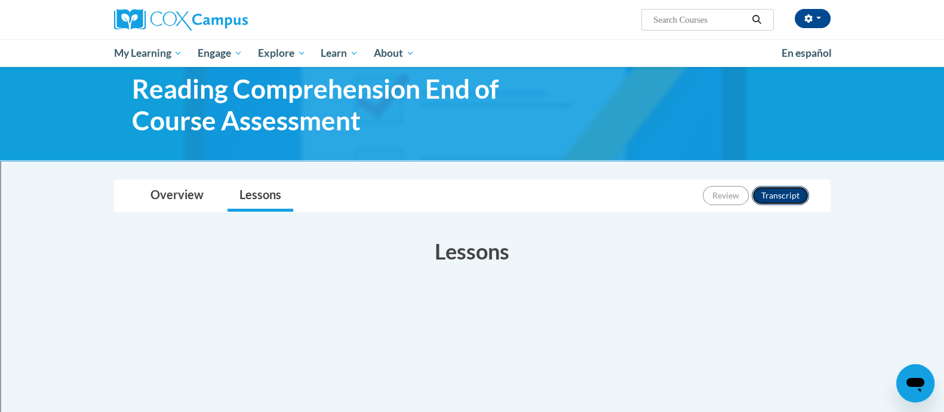
click at [773, 200] on button "Transcript" at bounding box center [780, 195] width 57 height 19
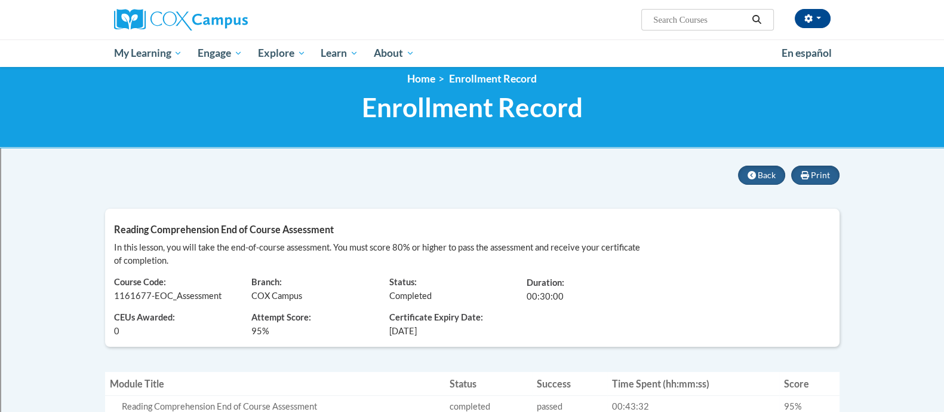
scroll to position [13, 0]
click at [808, 169] on button "Print" at bounding box center [815, 174] width 48 height 19
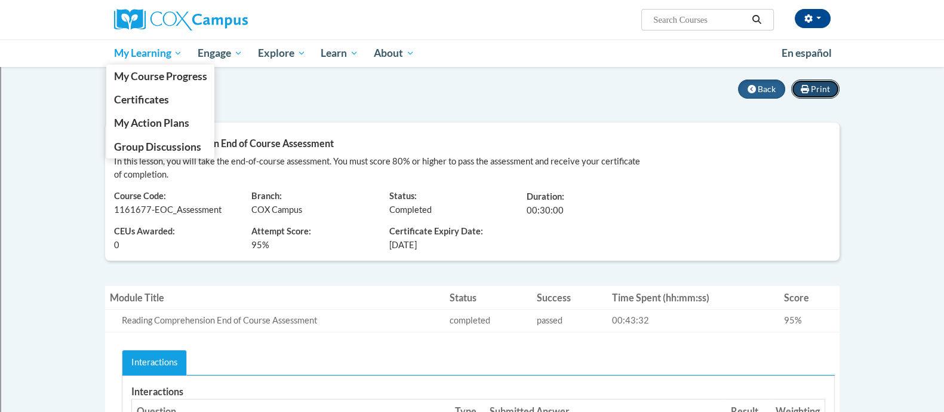
scroll to position [66, 0]
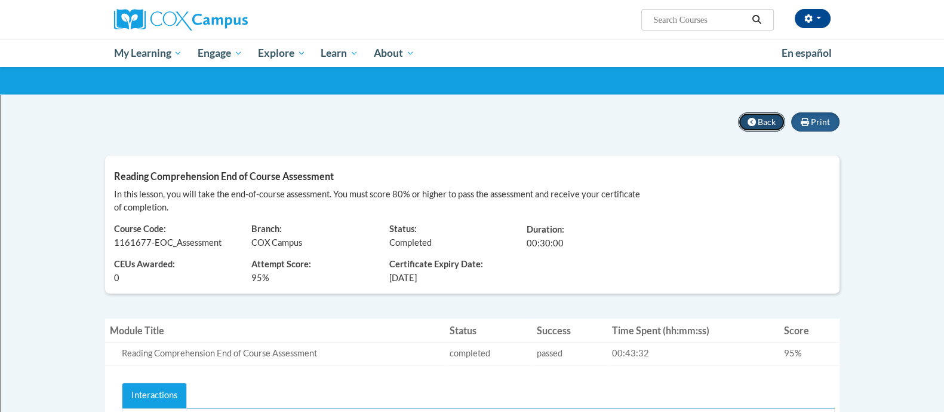
click at [764, 125] on span "Back" at bounding box center [767, 121] width 18 height 10
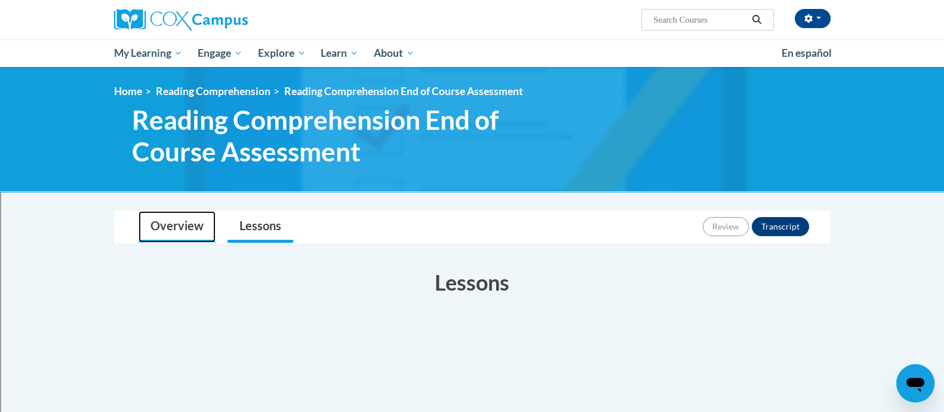
click at [181, 224] on link "Overview" at bounding box center [177, 227] width 77 height 32
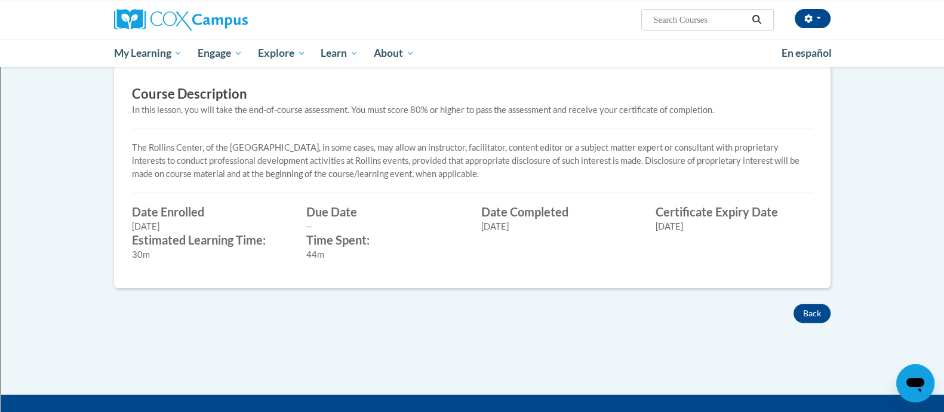
scroll to position [405, 0]
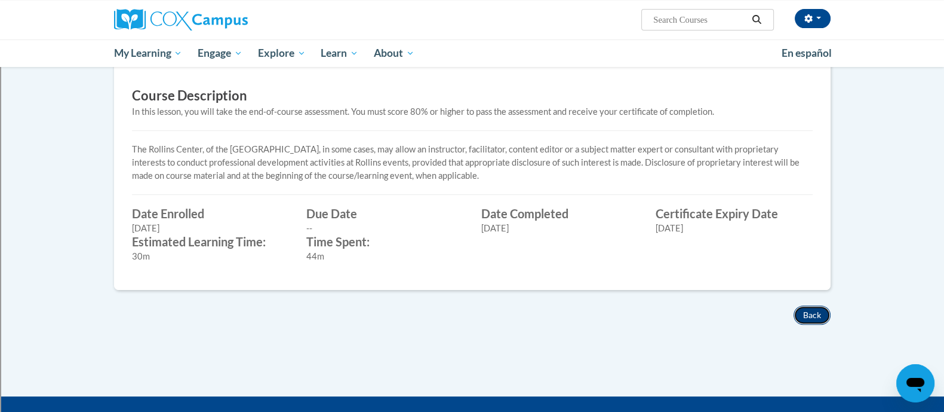
click at [815, 311] on button "Back" at bounding box center [812, 314] width 37 height 19
